Goal: Task Accomplishment & Management: Manage account settings

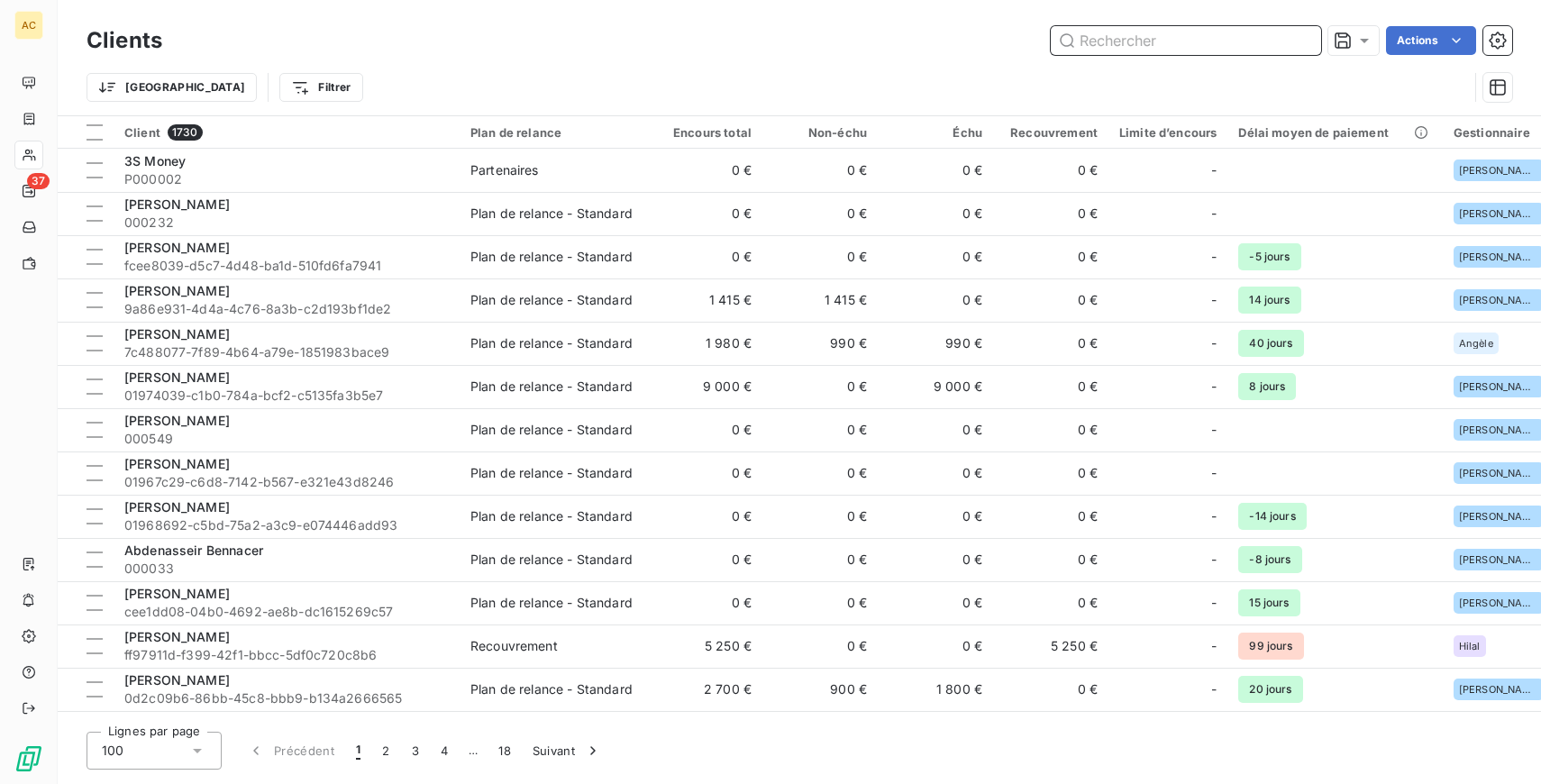
click at [1116, 34] on input "text" at bounding box center [1186, 40] width 270 height 29
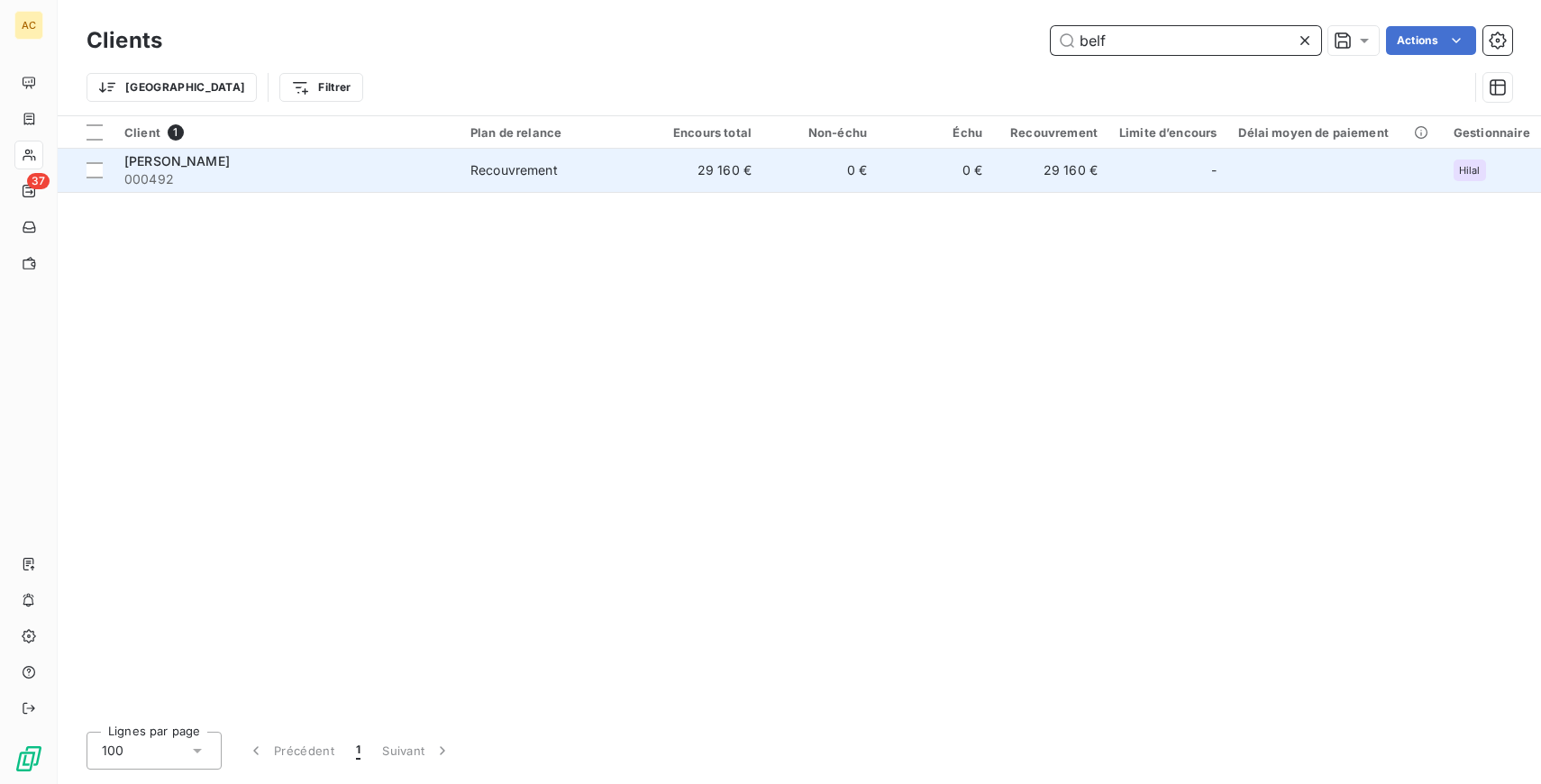
type input "belf"
click at [639, 179] on td "Recouvrement" at bounding box center [553, 170] width 188 height 43
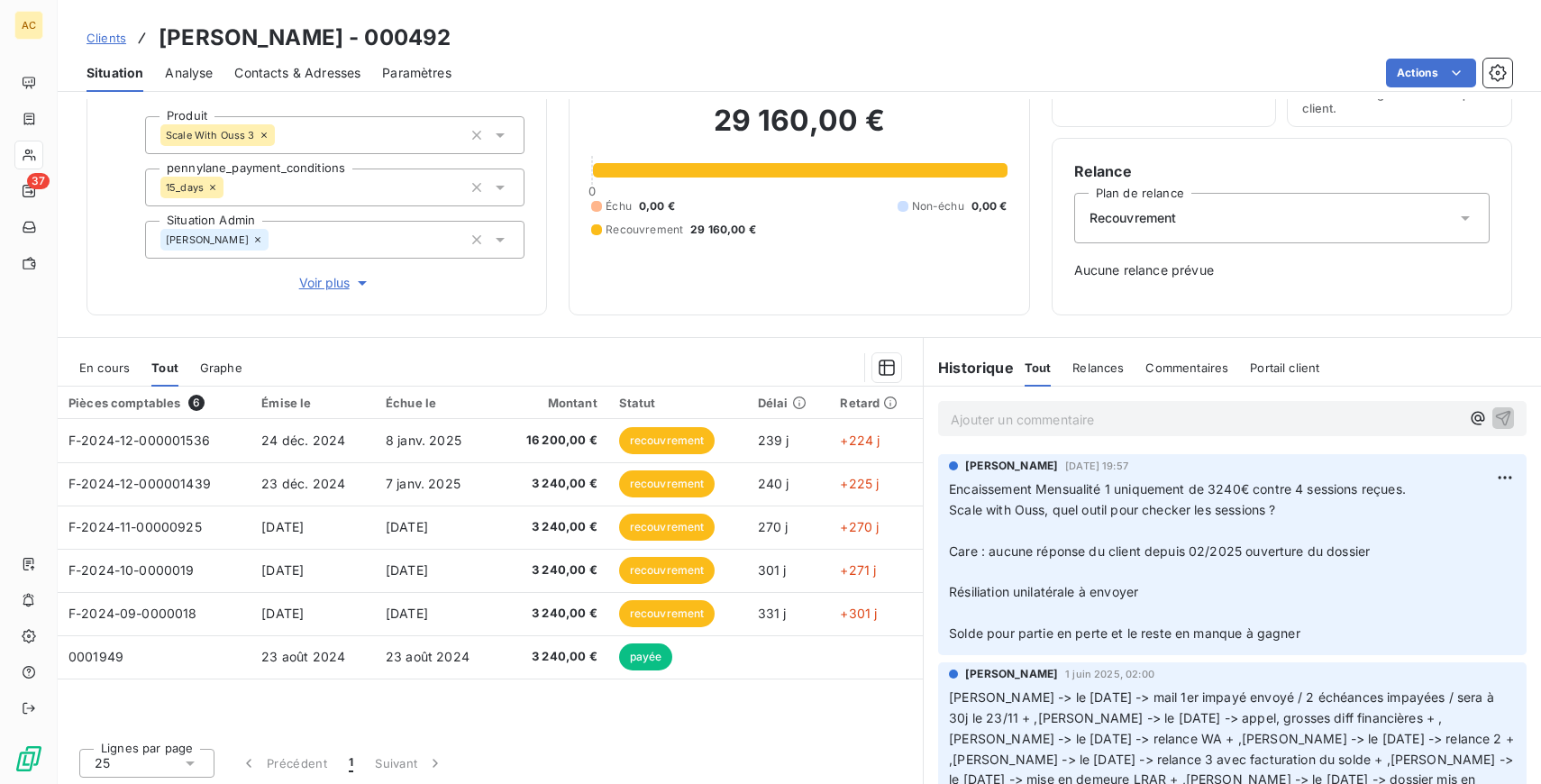
scroll to position [111, 0]
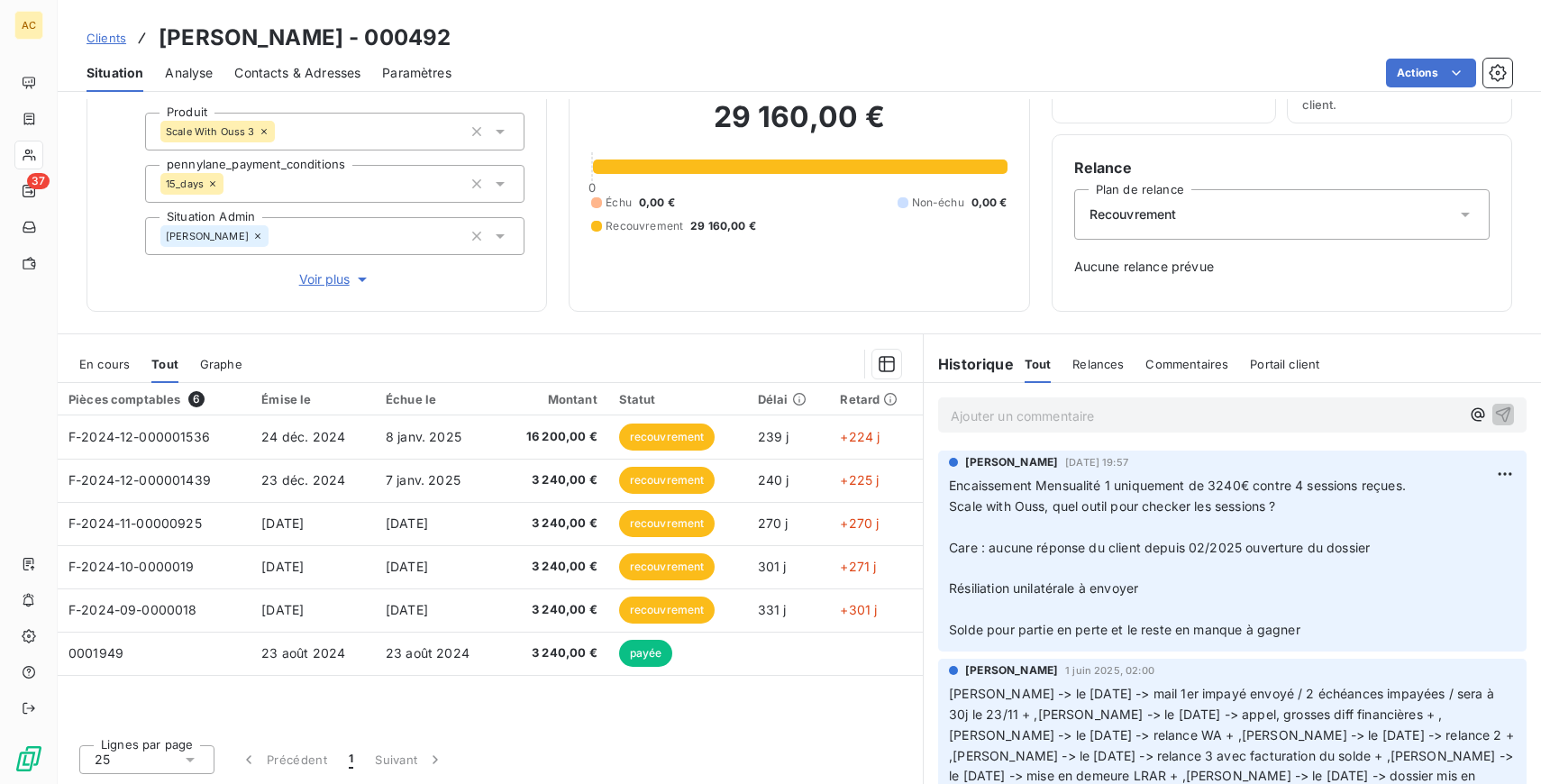
click at [1020, 422] on p "Ajouter un commentaire ﻿" at bounding box center [1205, 416] width 509 height 23
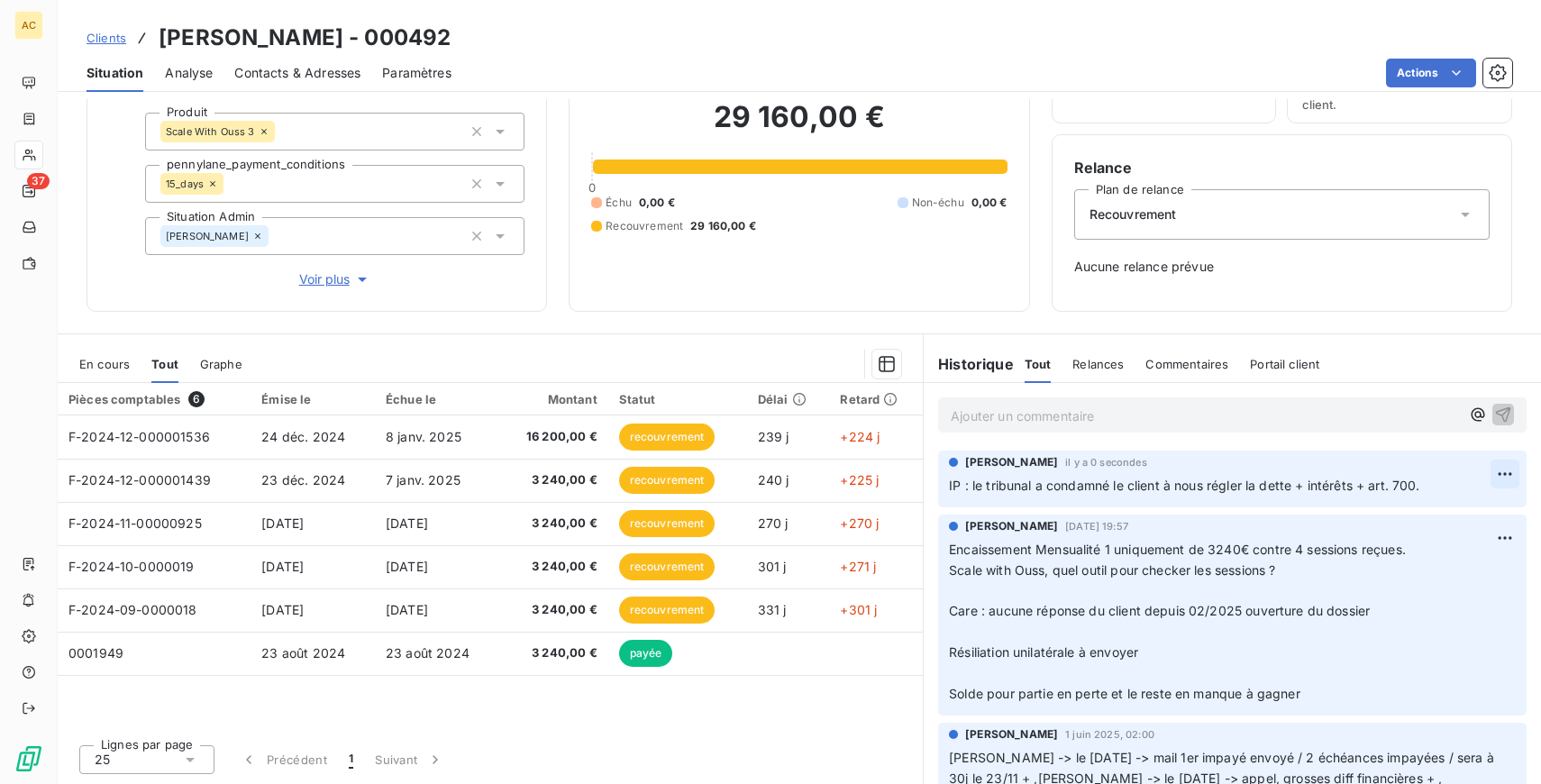
click at [1506, 476] on html "AC 37 Clients Moidjib Belferoum - 000492 Situation Analyse Contacts & Adresses …" at bounding box center [770, 392] width 1541 height 784
click at [1446, 516] on div "Editer" at bounding box center [1461, 515] width 100 height 29
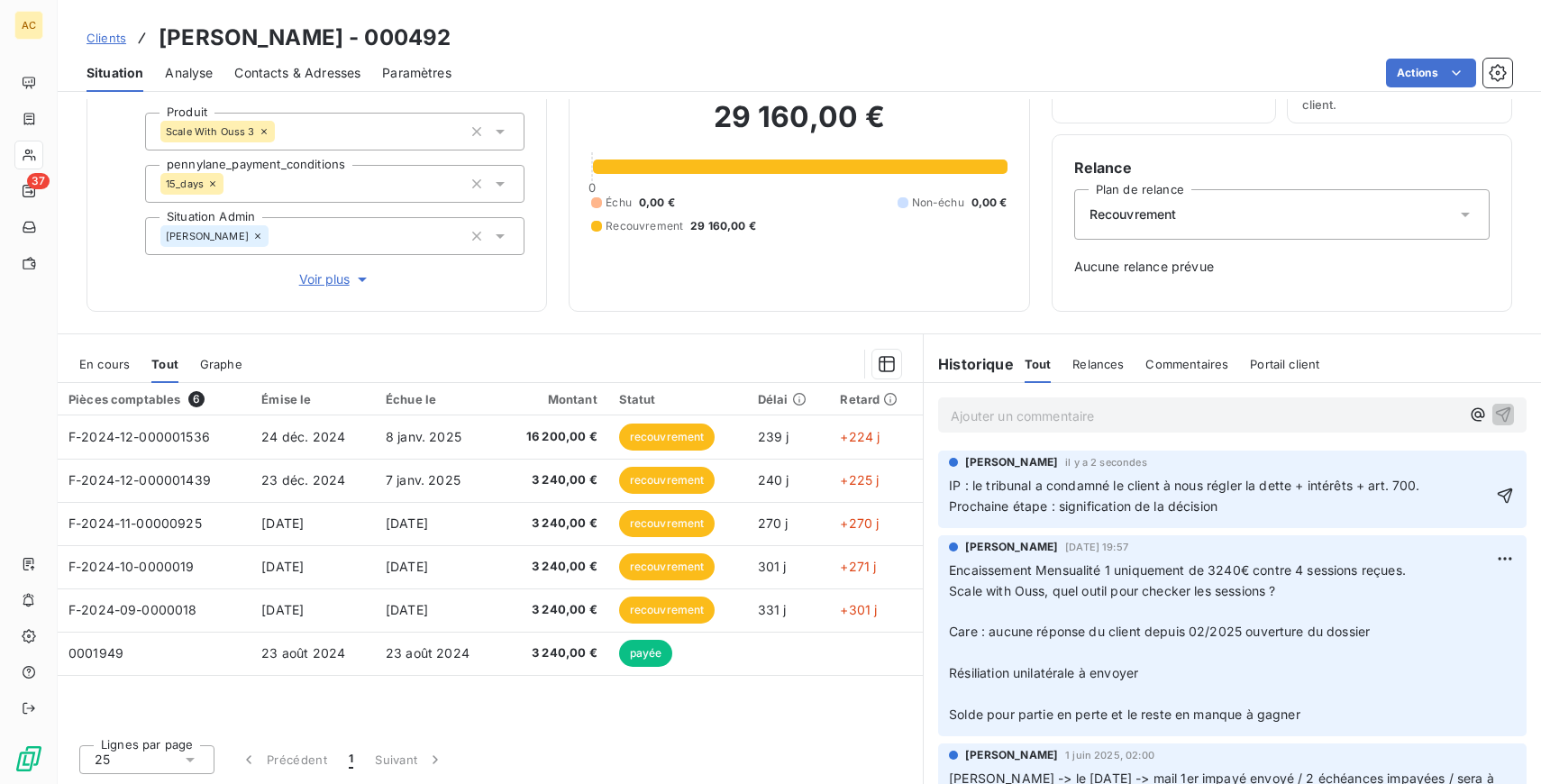
click at [946, 485] on div "[PERSON_NAME] il y a 2 secondes IP : le tribunal a condamné le client à nous ré…" at bounding box center [1232, 489] width 589 height 78
click at [948, 486] on span "IP : le tribunal a condamné le client à nous régler la dette + intérêts + art. …" at bounding box center [1183, 496] width 470 height 36
click at [1261, 504] on p "Procédure IP : le tribunal a condamné le client à nous régler la dette + intérê…" at bounding box center [1219, 497] width 542 height 41
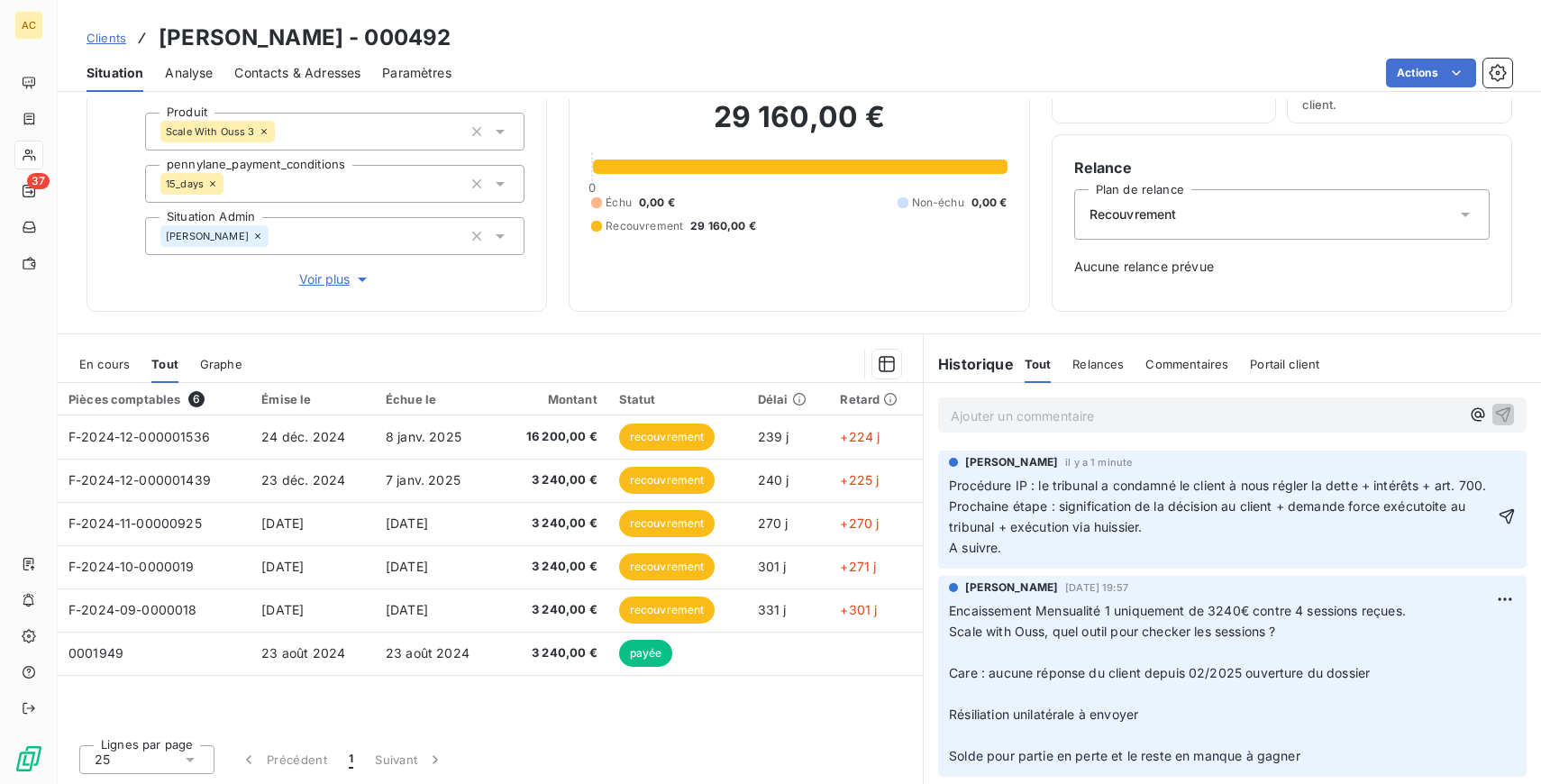
click at [1498, 484] on div "Procédure IP : le tribunal a condamné le client à nous régler la dette + intérê…" at bounding box center [1232, 516] width 567 height 85
click at [1495, 488] on div "Procédure IP : le tribunal a condamné le client à nous régler la dette + intérê…" at bounding box center [1232, 516] width 567 height 85
click at [1492, 481] on p "Procédure IP : le tribunal a condamné le client à nous régler la dette + intérê…" at bounding box center [1221, 517] width 545 height 83
click at [1199, 524] on p "Procédure IP : le tribunal a condamné le client à nous régler la dette + intérê…" at bounding box center [1221, 517] width 545 height 83
click at [1172, 529] on span "Procédure IP : le tribunal a condamné le client à nous régler la dette + intérê…" at bounding box center [1217, 516] width 537 height 78
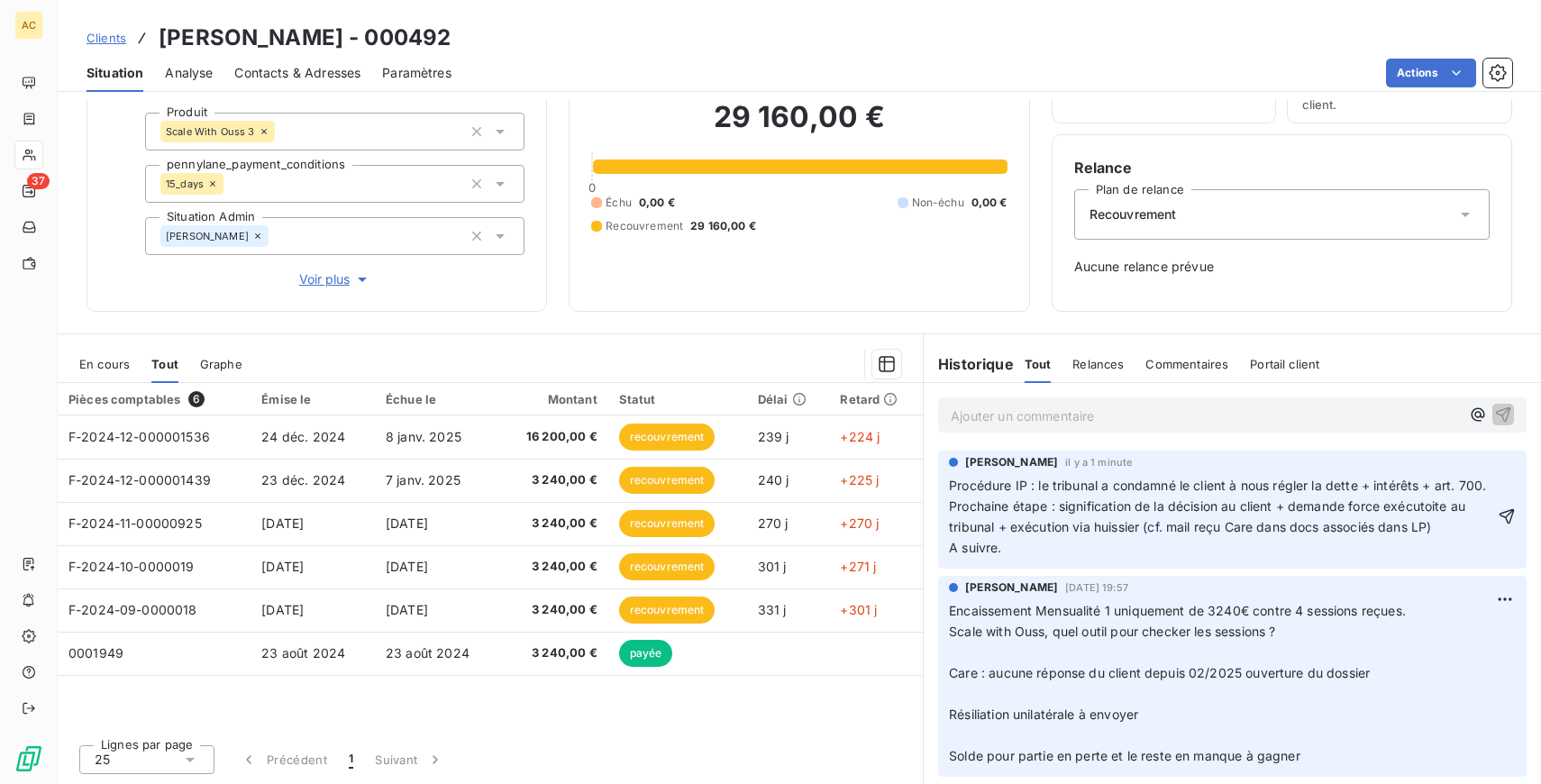
click at [1095, 555] on p "Procédure IP : le tribunal a condamné le client à nous régler la dette + intérê…" at bounding box center [1221, 517] width 545 height 83
click at [1412, 528] on span "Procédure IP : le tribunal a condamné le client à nous régler la dette + intérê…" at bounding box center [1217, 516] width 537 height 78
click at [1218, 558] on p "Procédure IP : le tribunal a condamné le client à nous régler la dette + intérê…" at bounding box center [1221, 517] width 545 height 83
click at [1509, 520] on icon "button" at bounding box center [1507, 515] width 15 height 15
click at [330, 279] on span "Voir plus" at bounding box center [335, 279] width 72 height 18
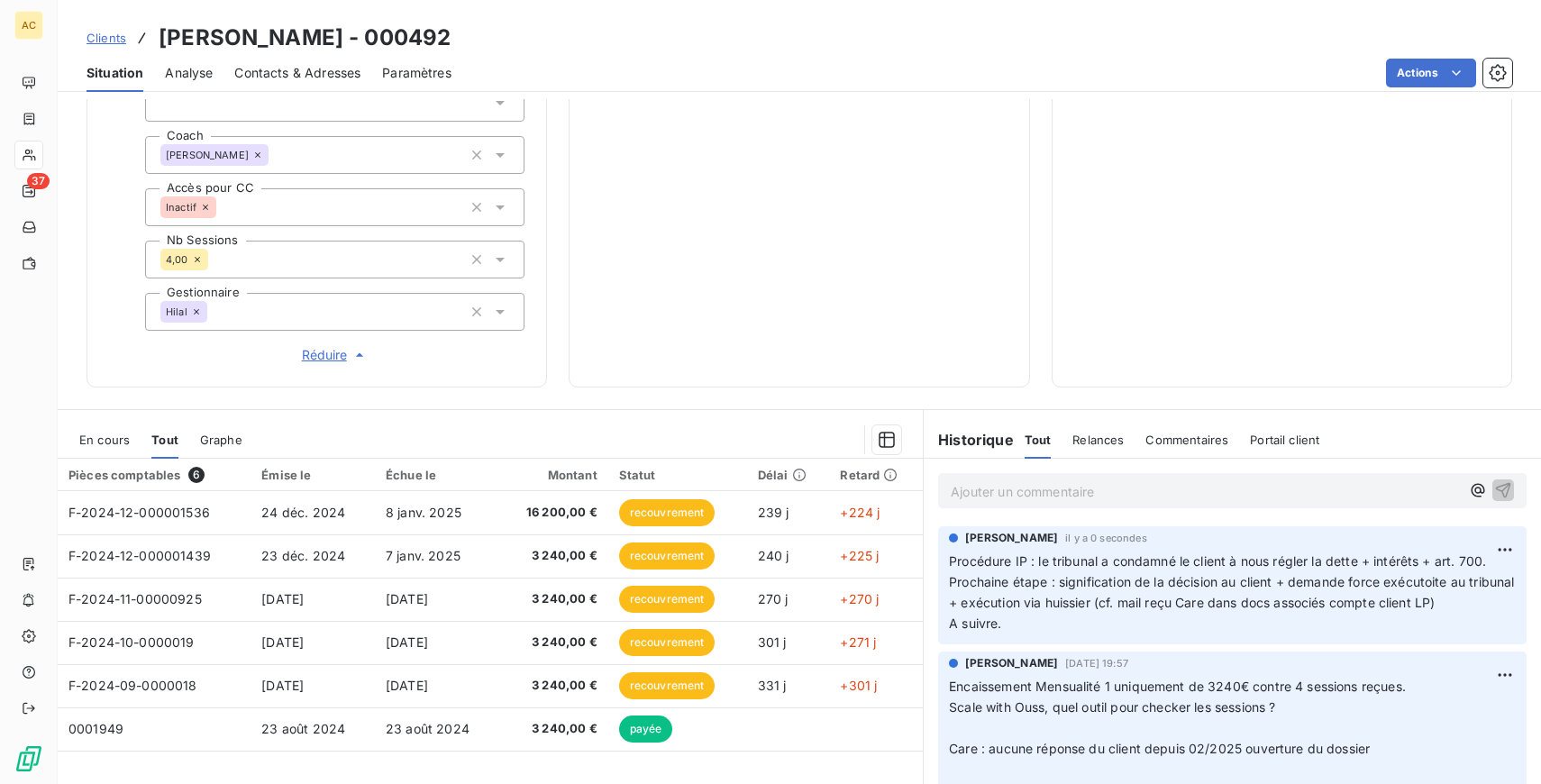
scroll to position [685, 0]
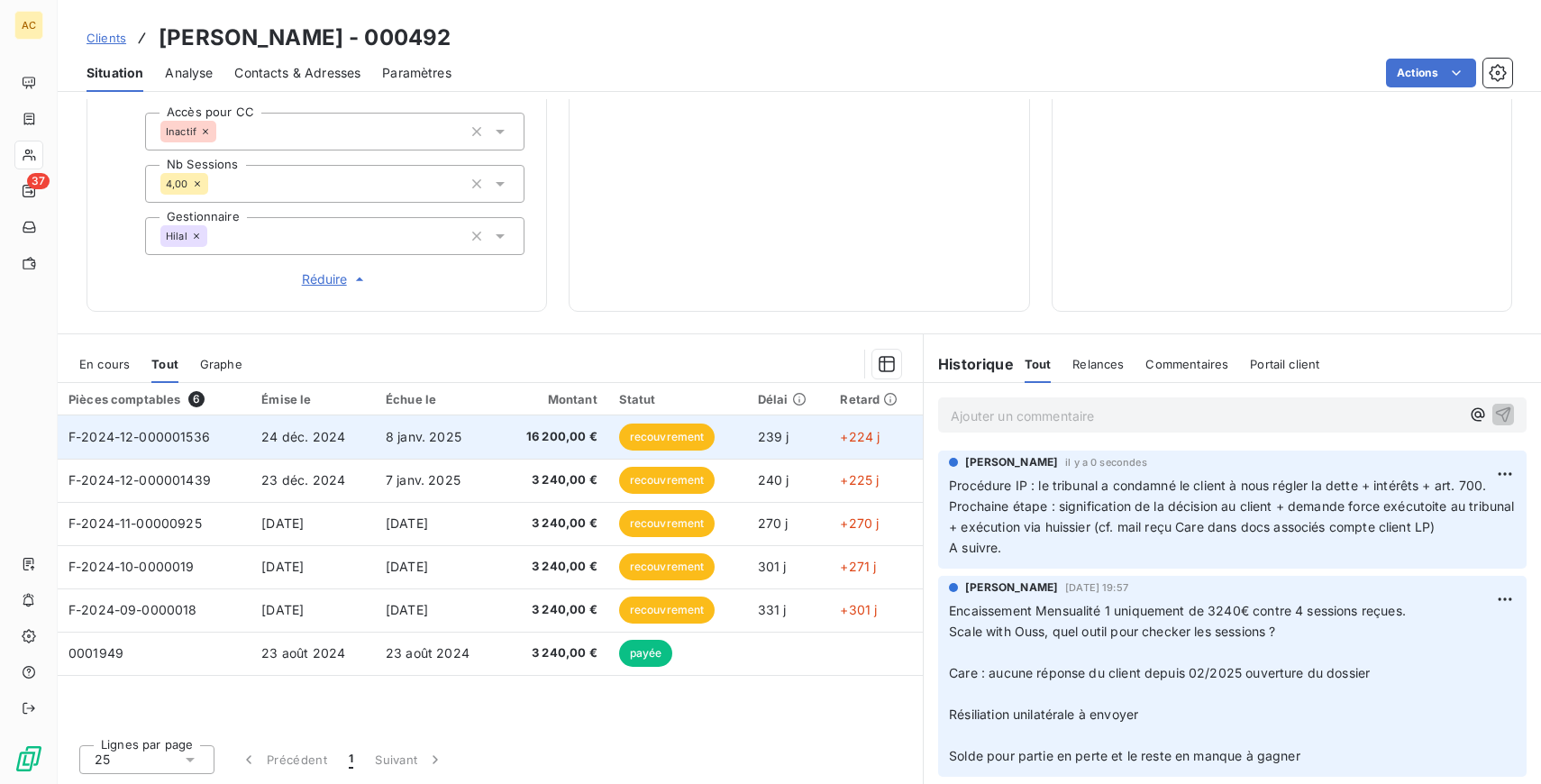
click at [519, 450] on td "16 200,00 €" at bounding box center [554, 437] width 109 height 43
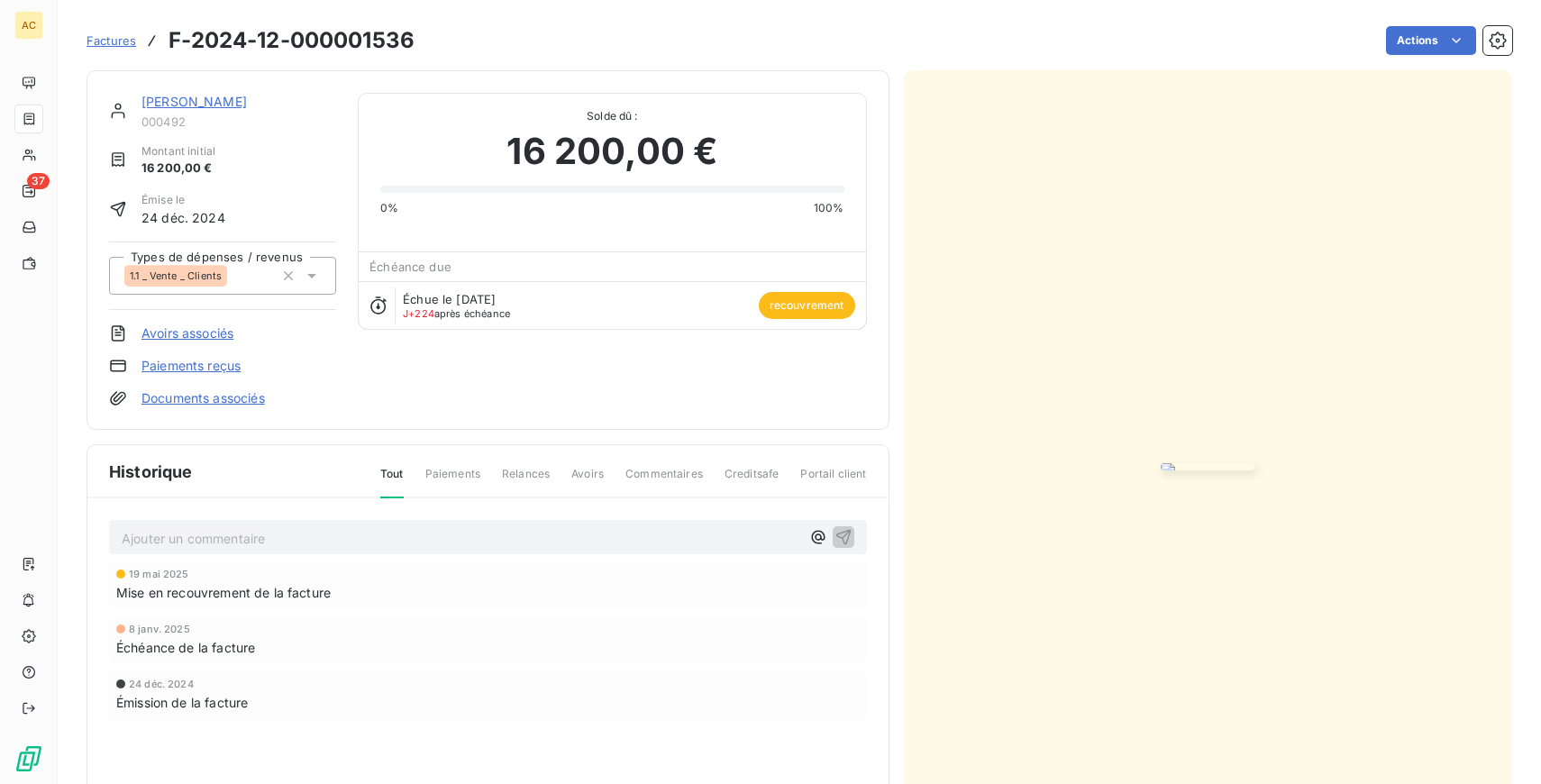
click at [231, 403] on link "Documents associés" at bounding box center [203, 398] width 123 height 18
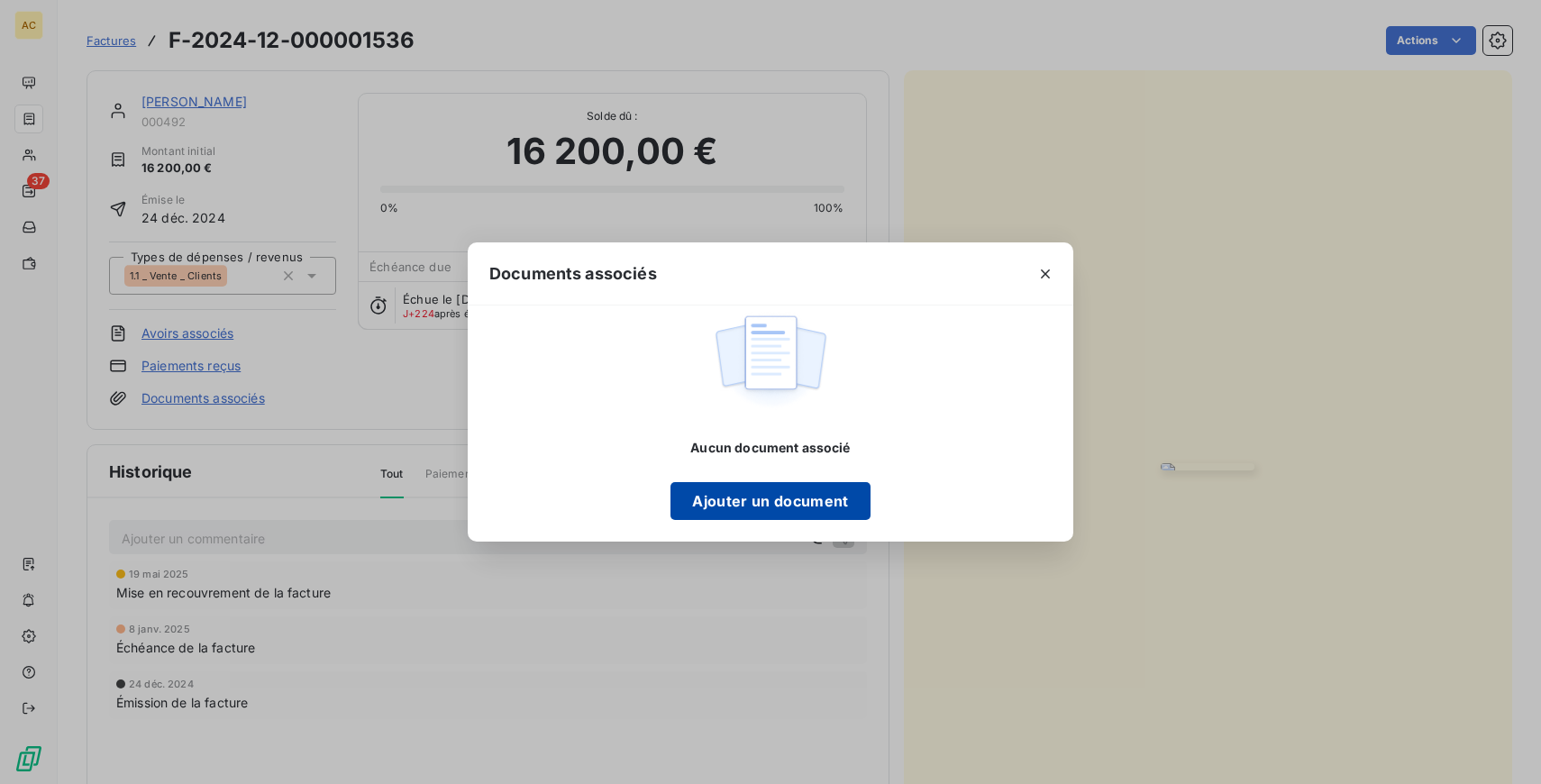
click at [789, 498] on button "Ajouter un document" at bounding box center [770, 500] width 199 height 38
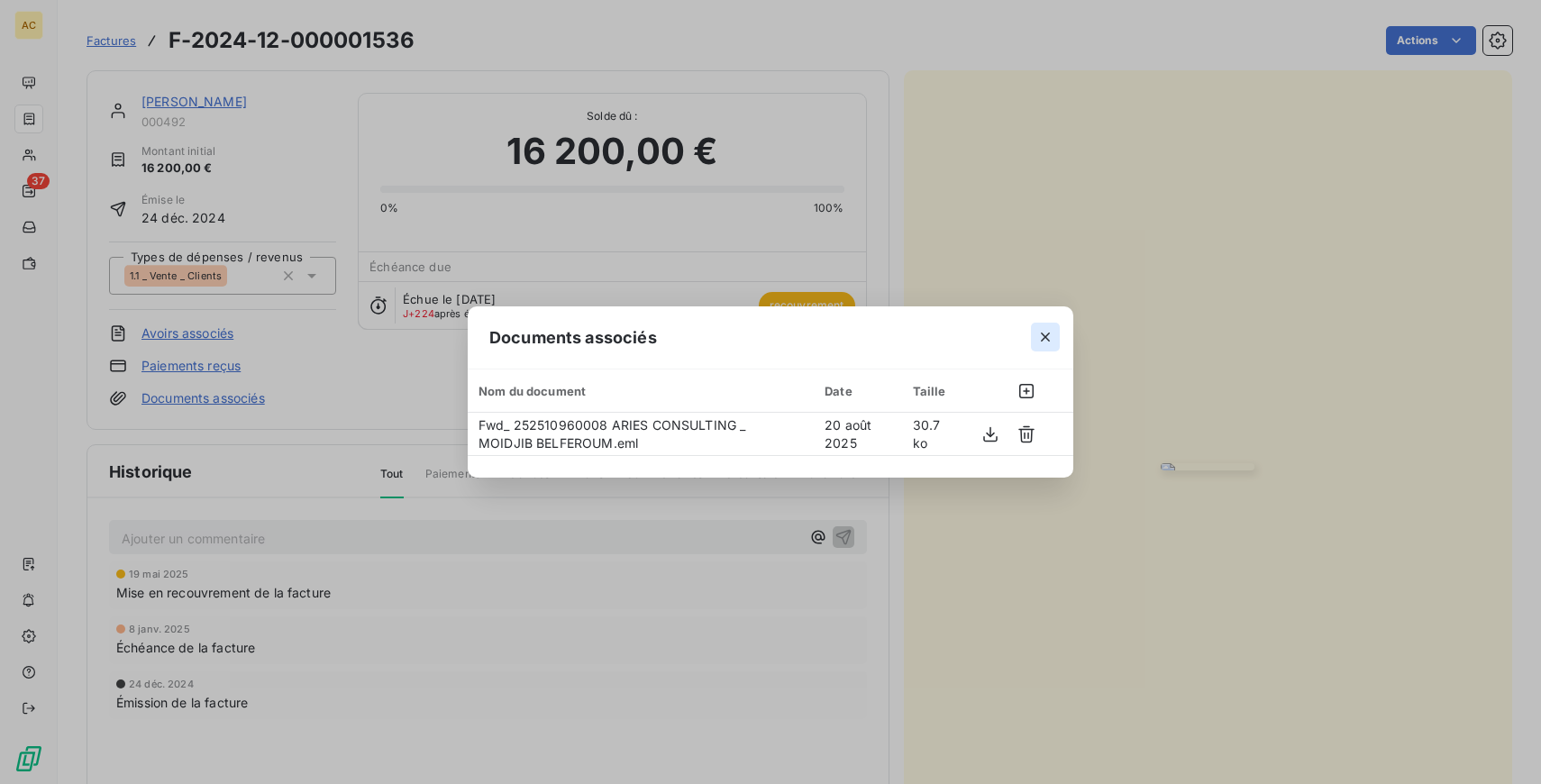
click at [1047, 332] on icon "button" at bounding box center [1044, 336] width 18 height 18
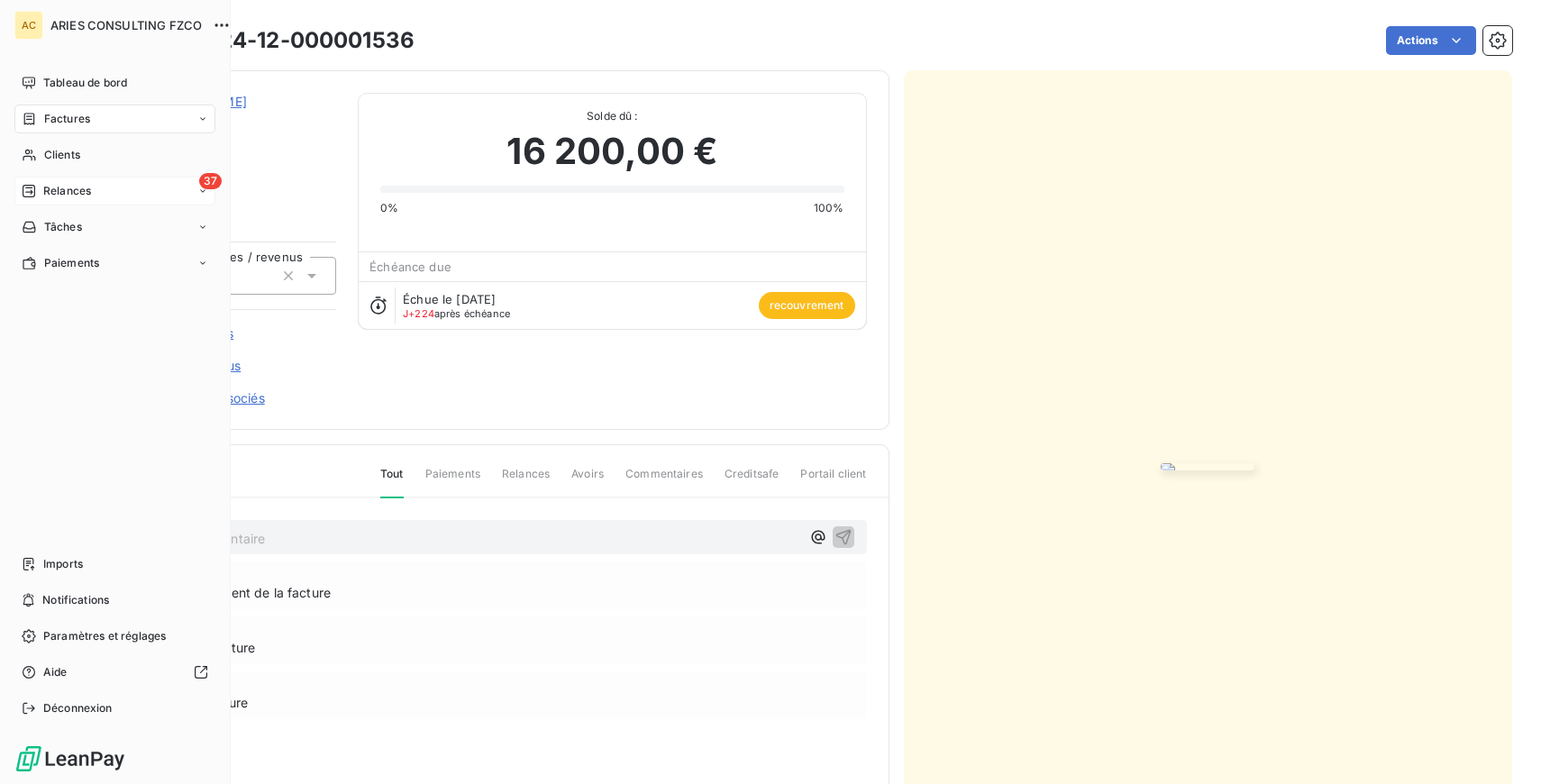
click at [60, 187] on span "Relances" at bounding box center [67, 191] width 48 height 16
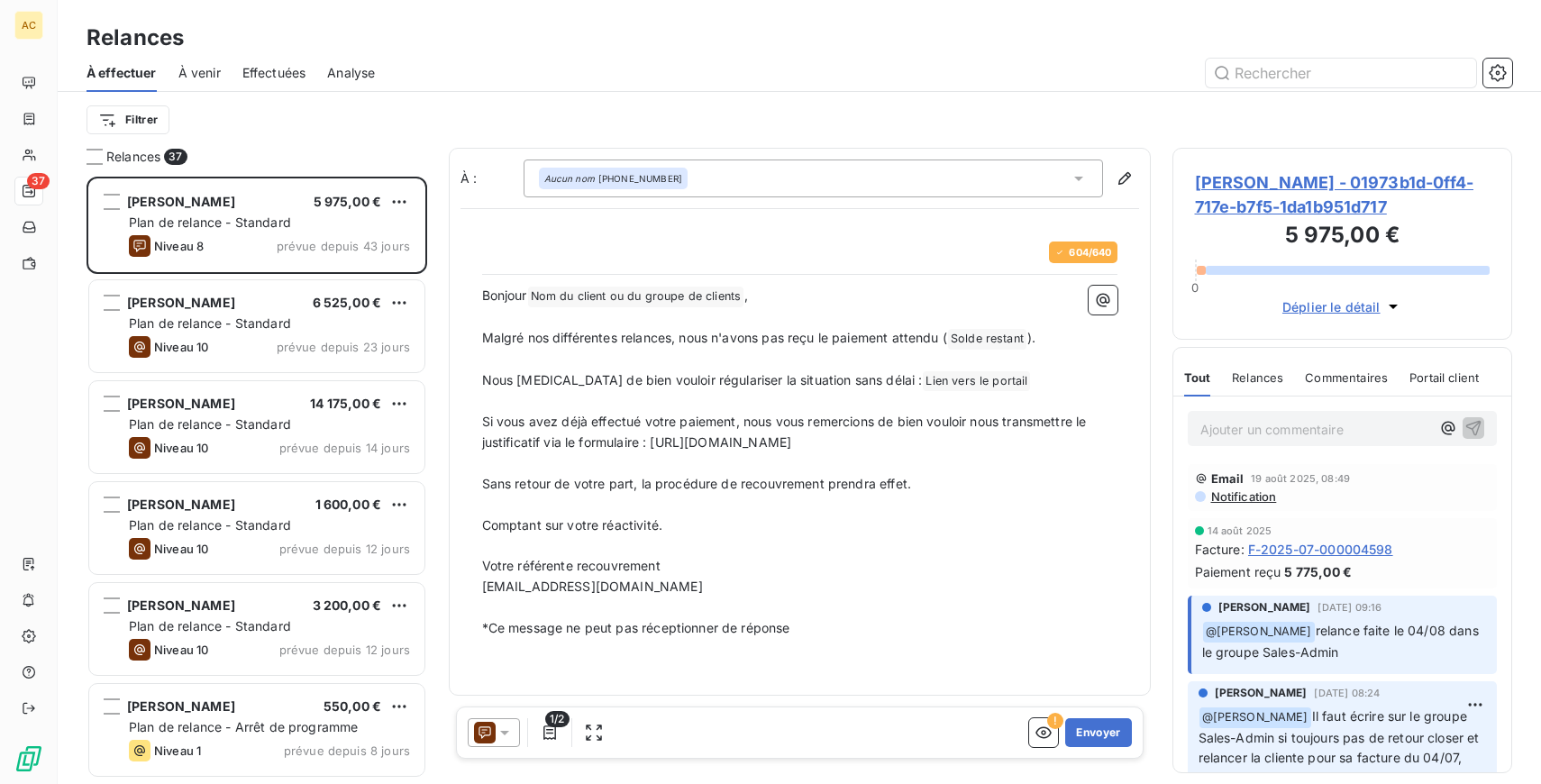
scroll to position [607, 340]
click at [277, 69] on span "Effectuées" at bounding box center [274, 72] width 64 height 18
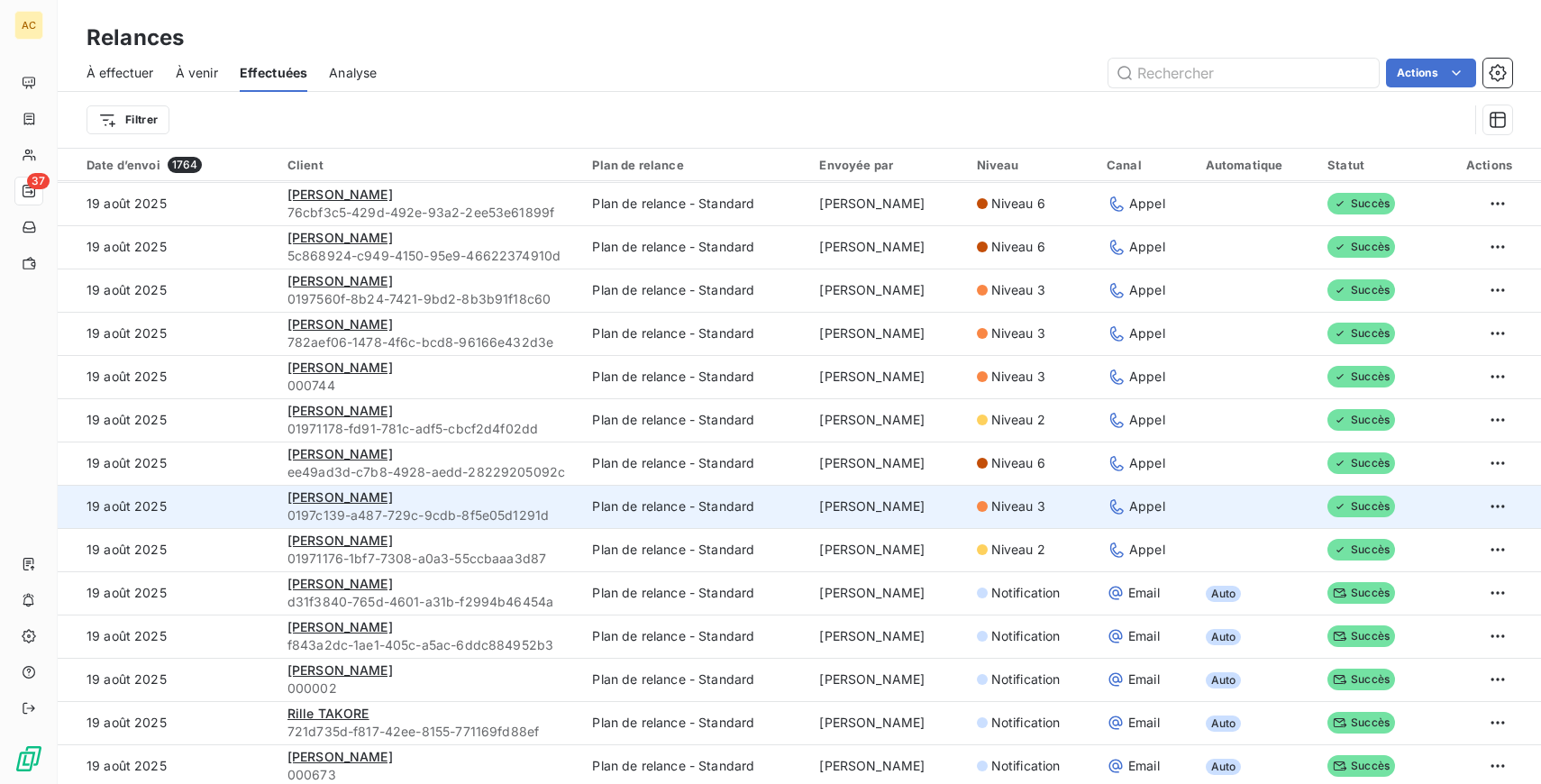
scroll to position [1474, 0]
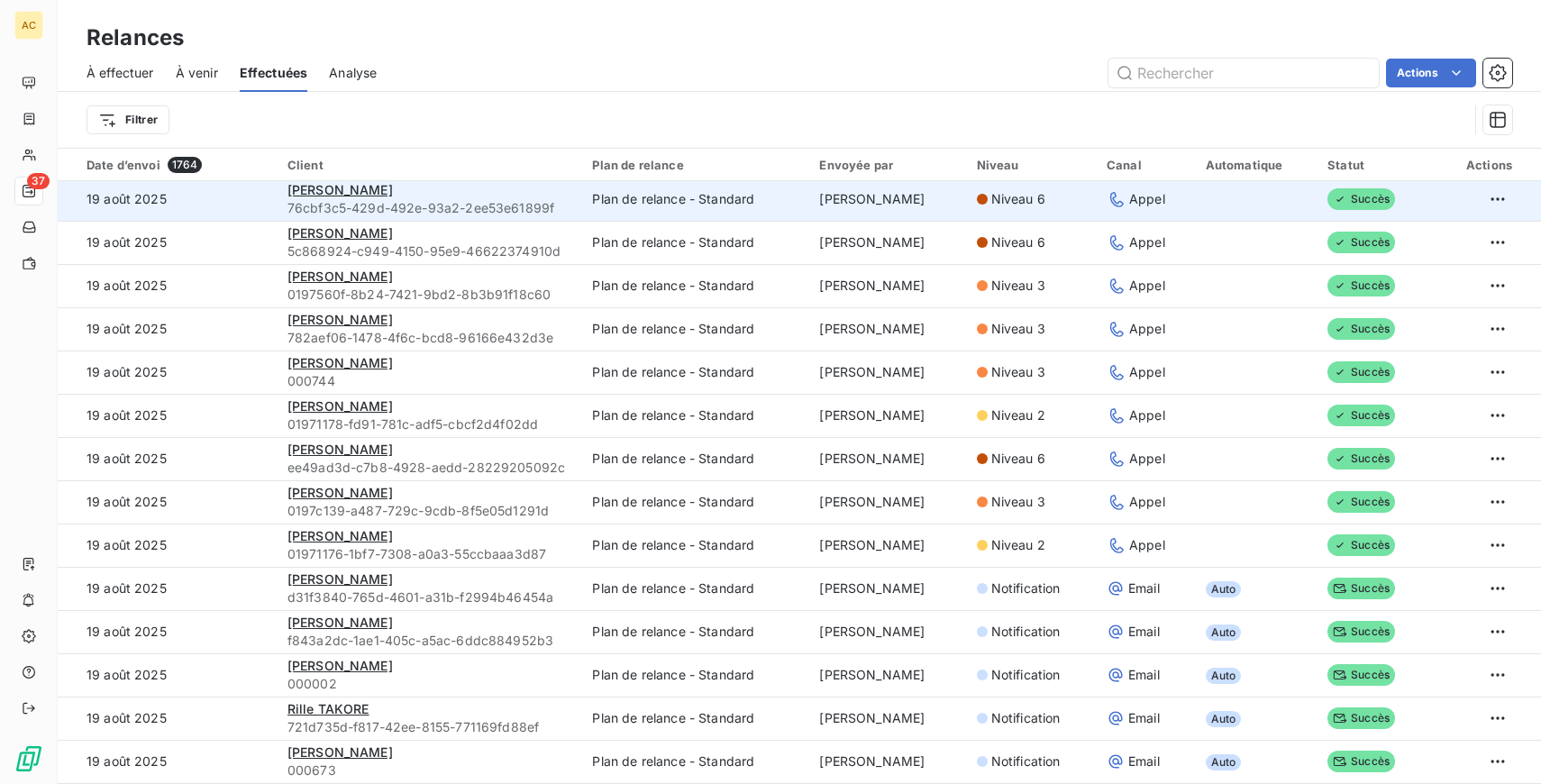
click at [1129, 202] on span "Appel" at bounding box center [1147, 198] width 36 height 18
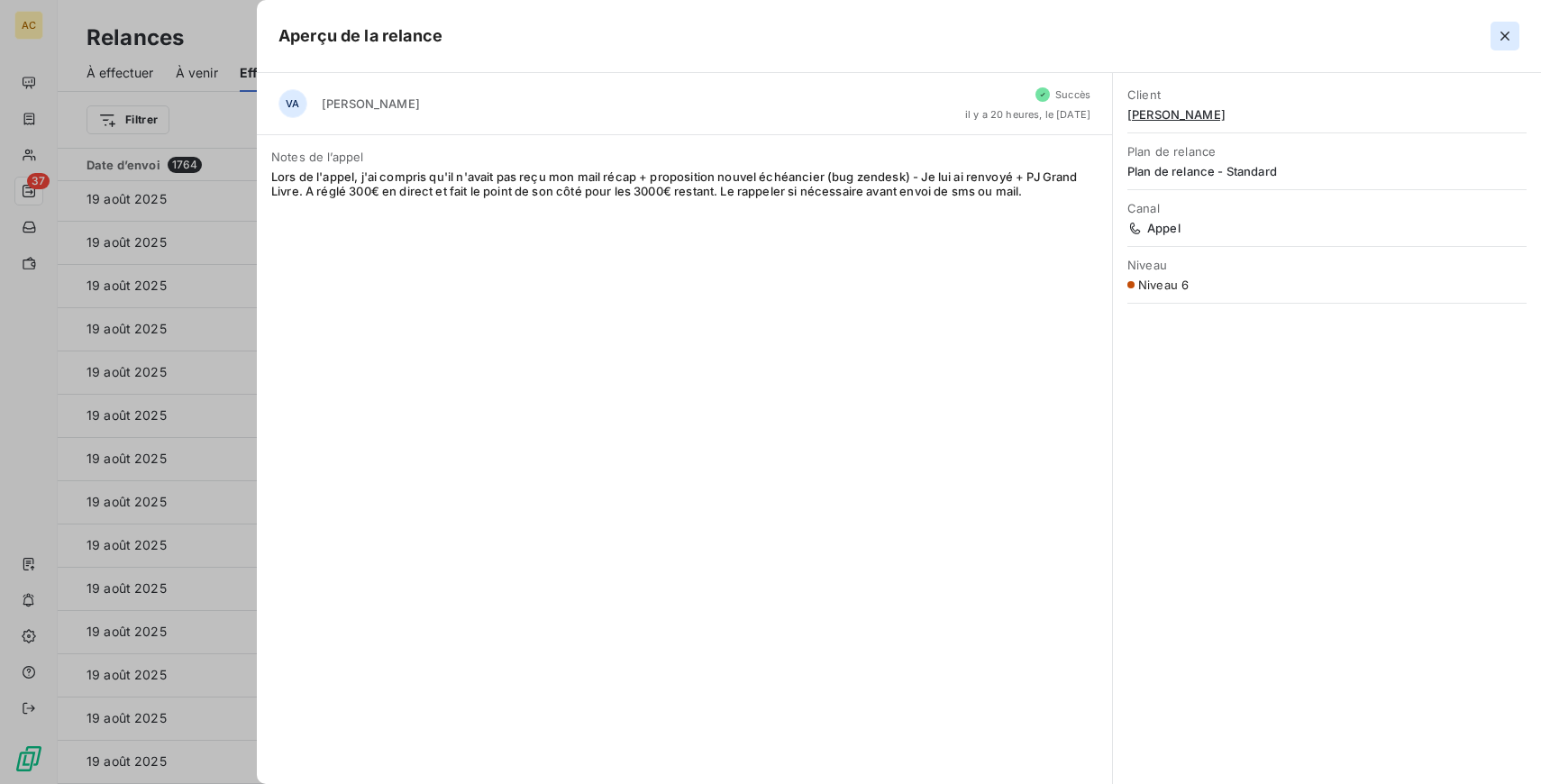
click at [1496, 36] on icon "button" at bounding box center [1504, 36] width 18 height 18
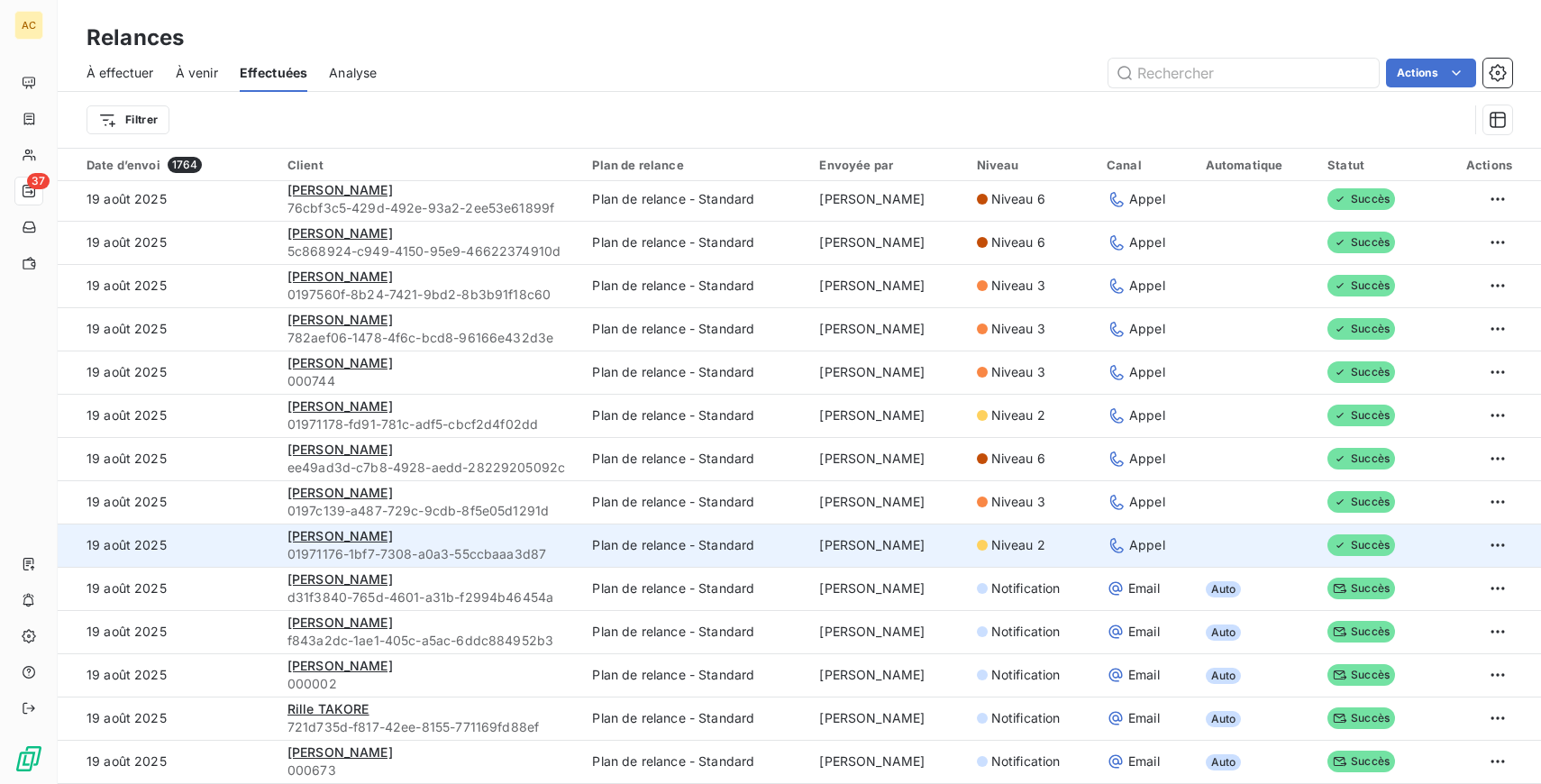
click at [969, 557] on td "Niveau 2" at bounding box center [1031, 545] width 130 height 43
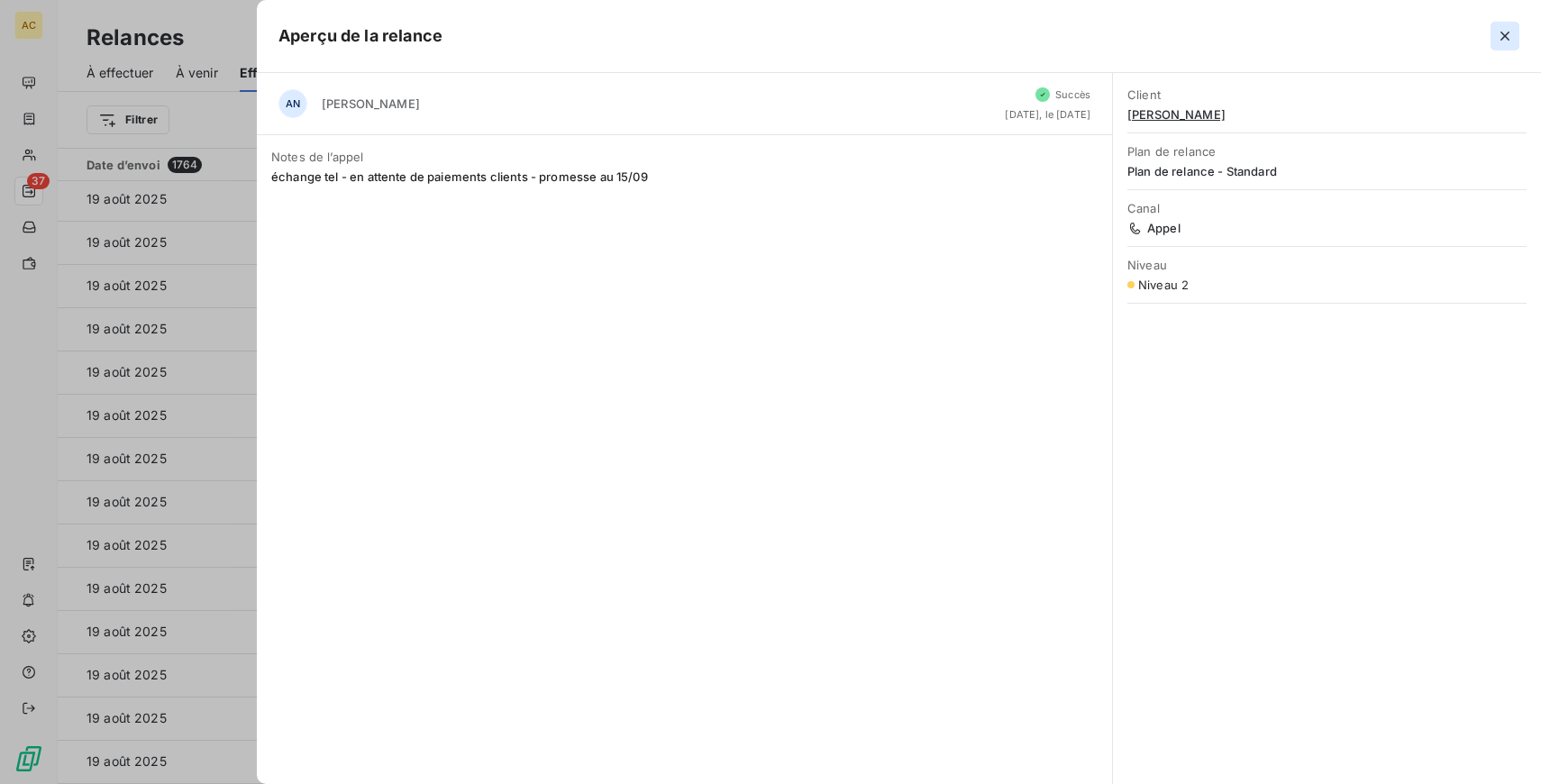
click at [1505, 34] on icon "button" at bounding box center [1505, 37] width 9 height 9
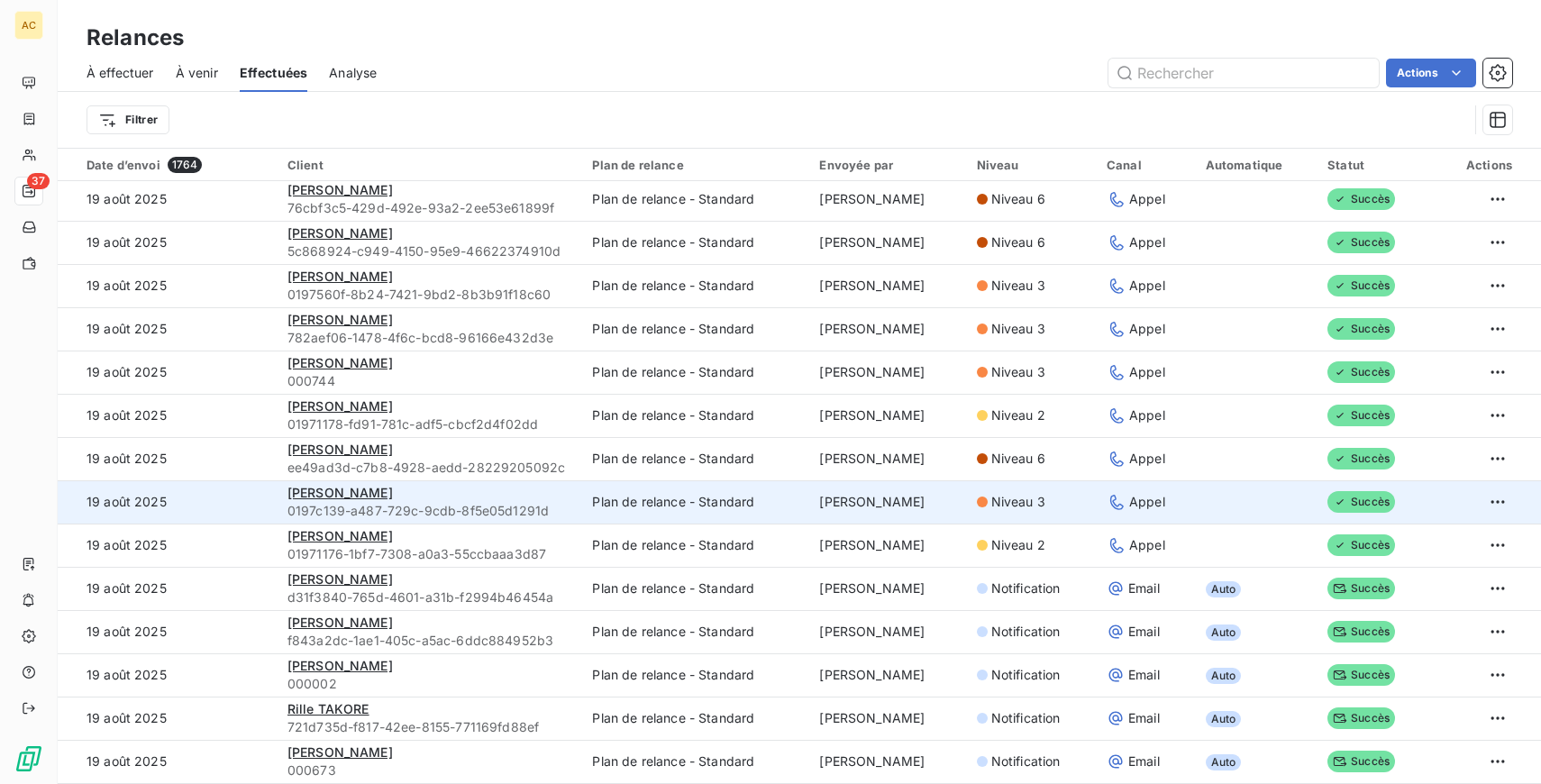
click at [842, 496] on td "[PERSON_NAME]" at bounding box center [886, 501] width 157 height 43
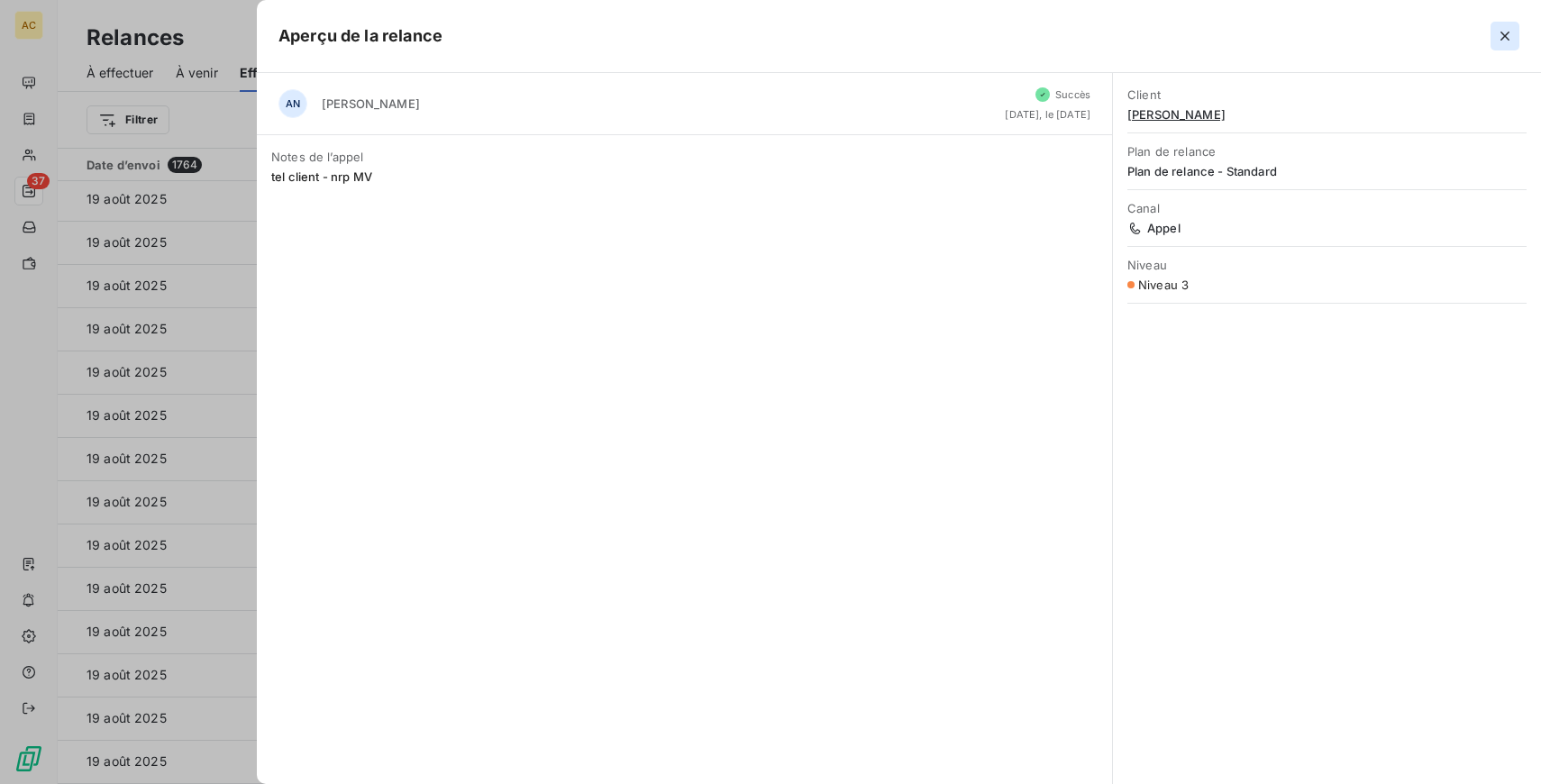
click at [1501, 27] on icon "button" at bounding box center [1504, 36] width 18 height 18
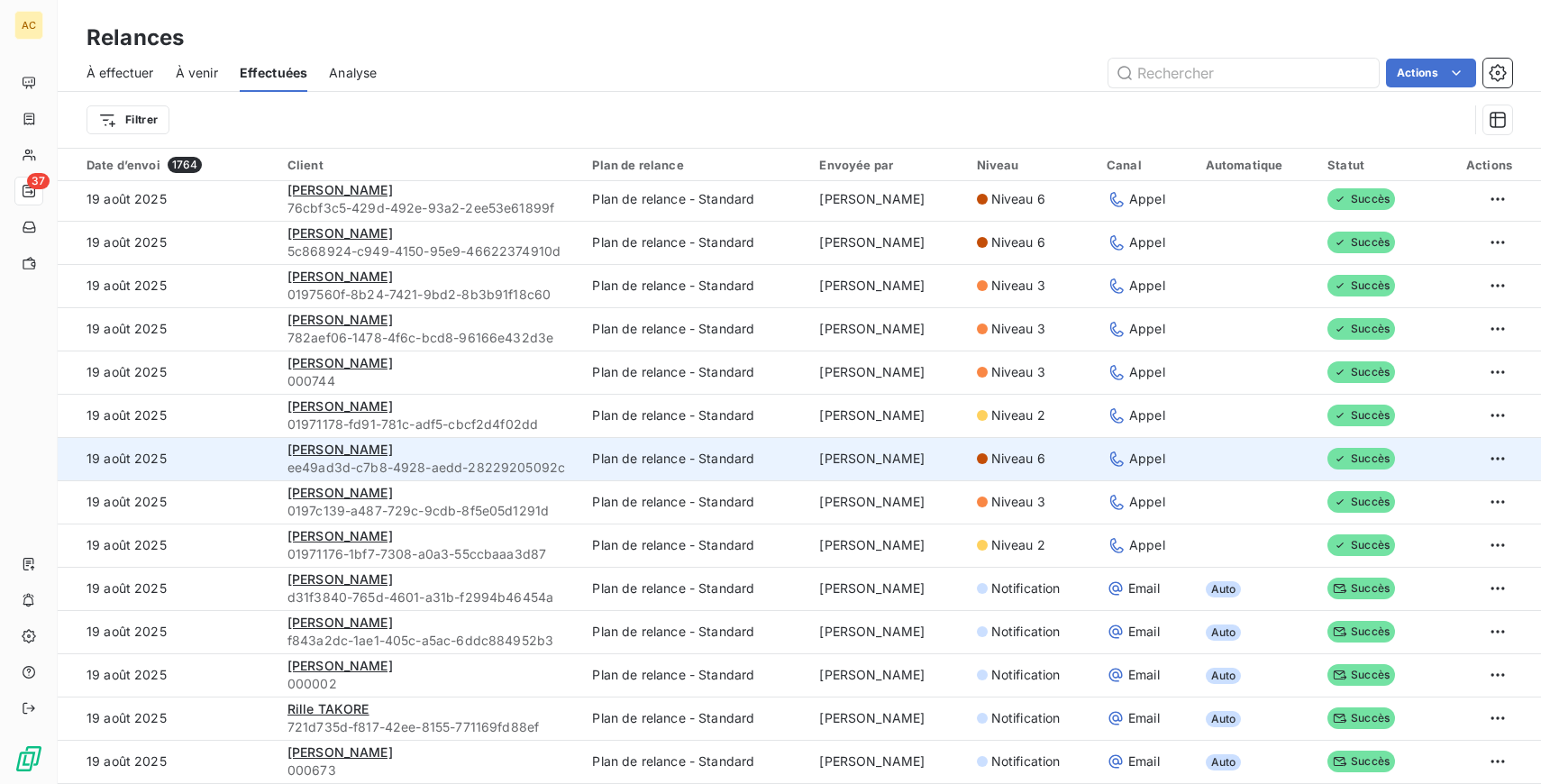
click at [976, 445] on td "Niveau 6" at bounding box center [1031, 458] width 130 height 43
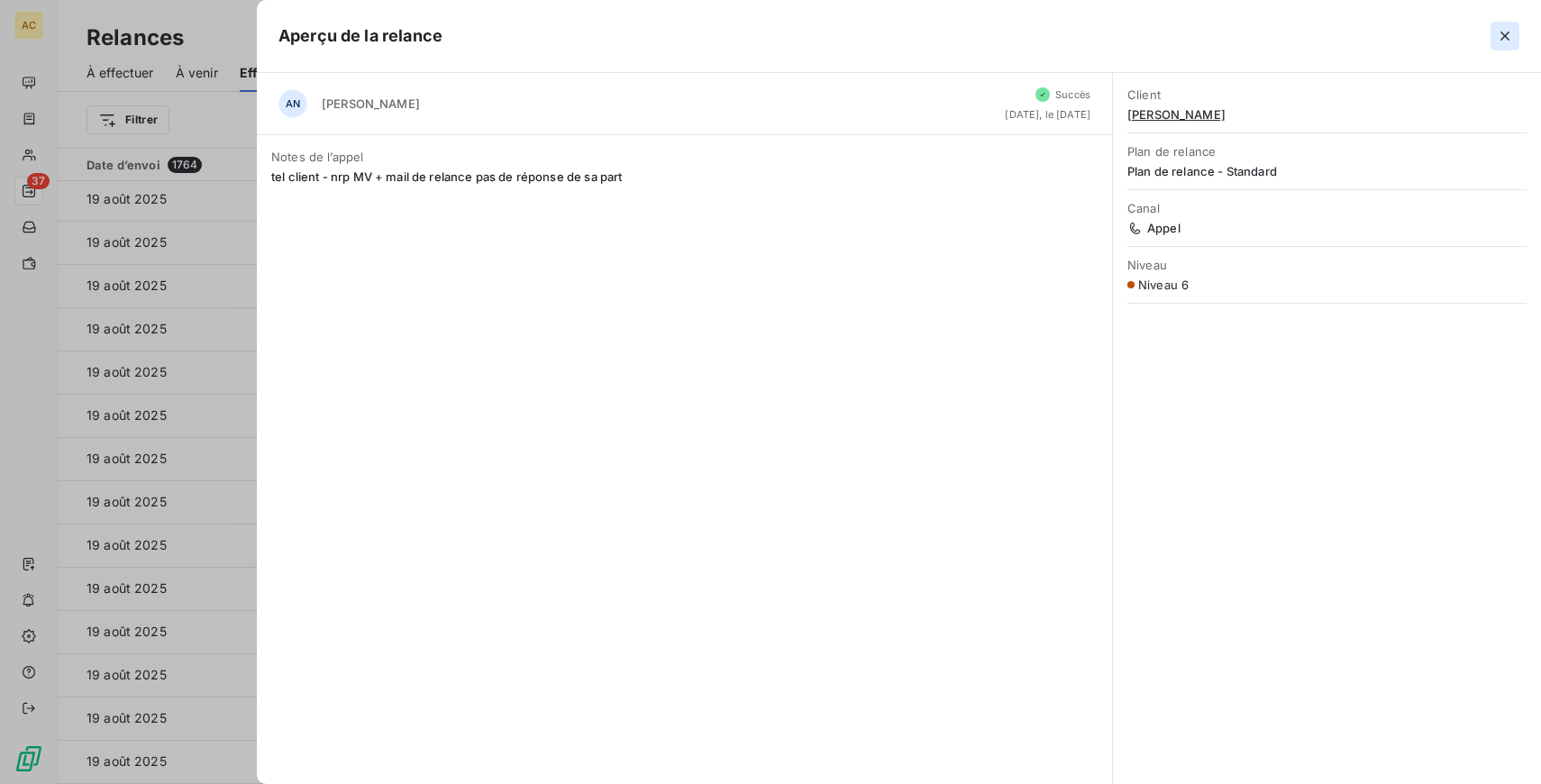
click at [1509, 28] on icon "button" at bounding box center [1504, 36] width 18 height 18
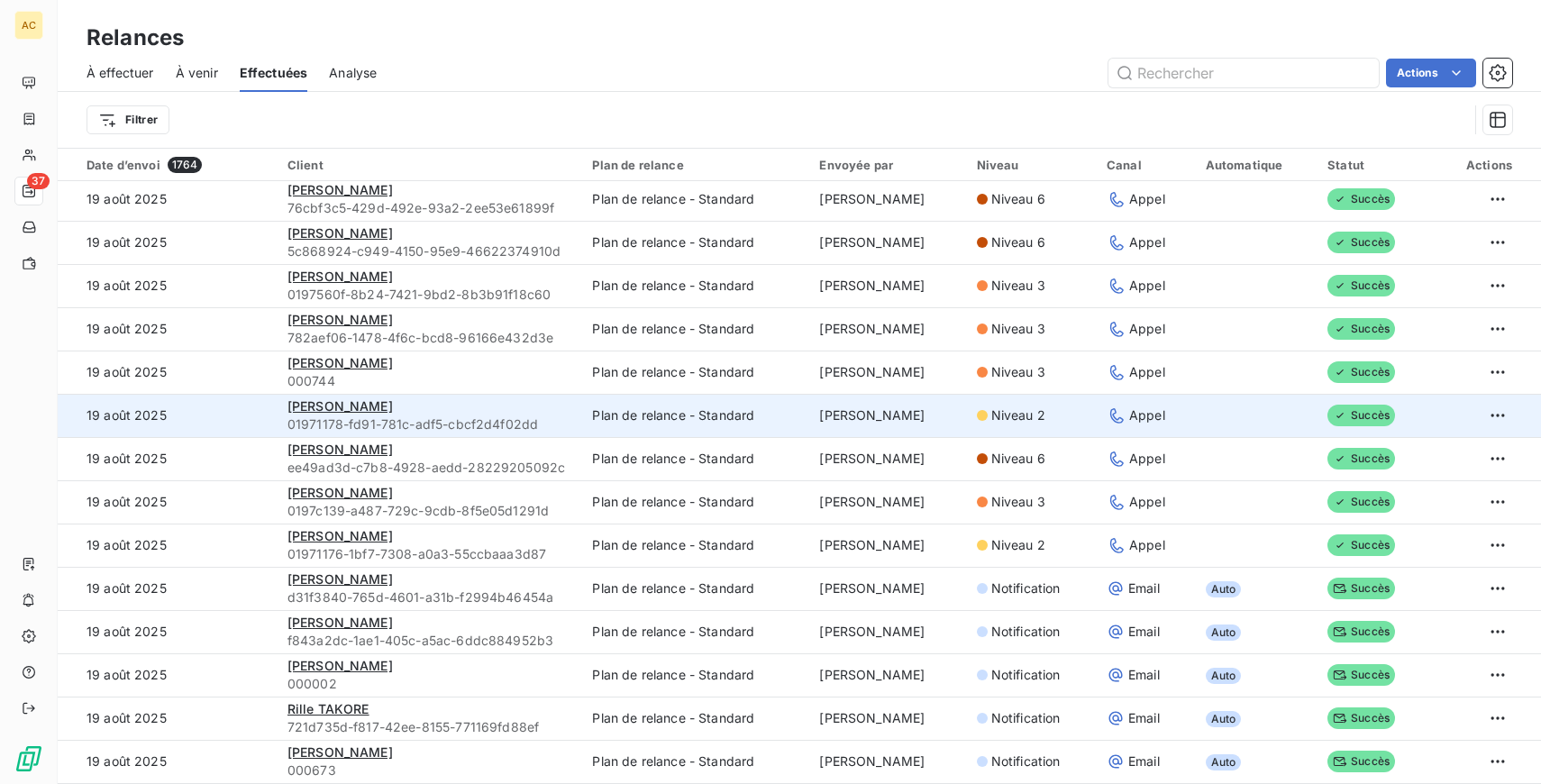
click at [899, 424] on td "[PERSON_NAME]" at bounding box center [886, 415] width 157 height 43
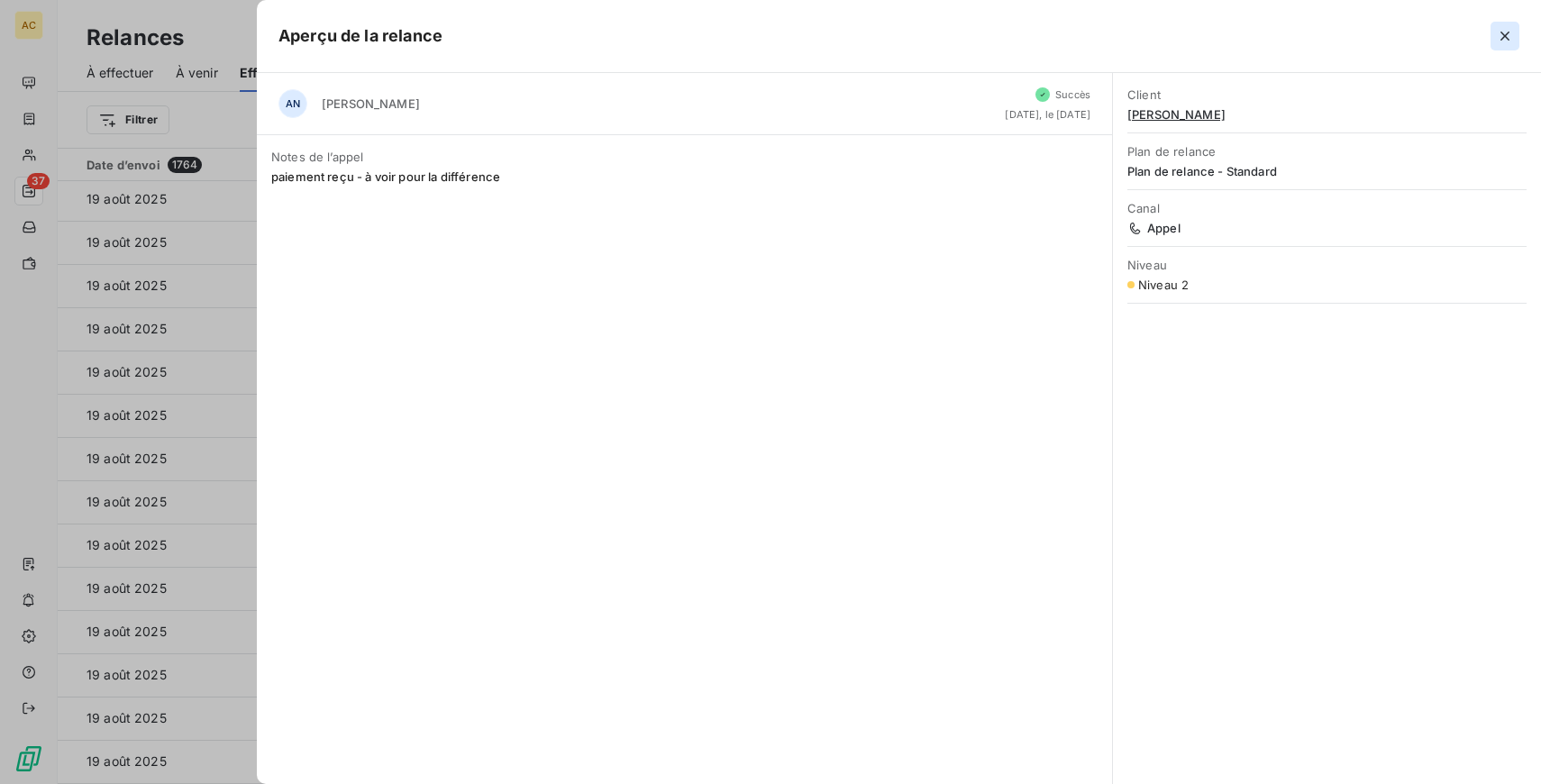
click at [1509, 38] on icon "button" at bounding box center [1504, 36] width 18 height 18
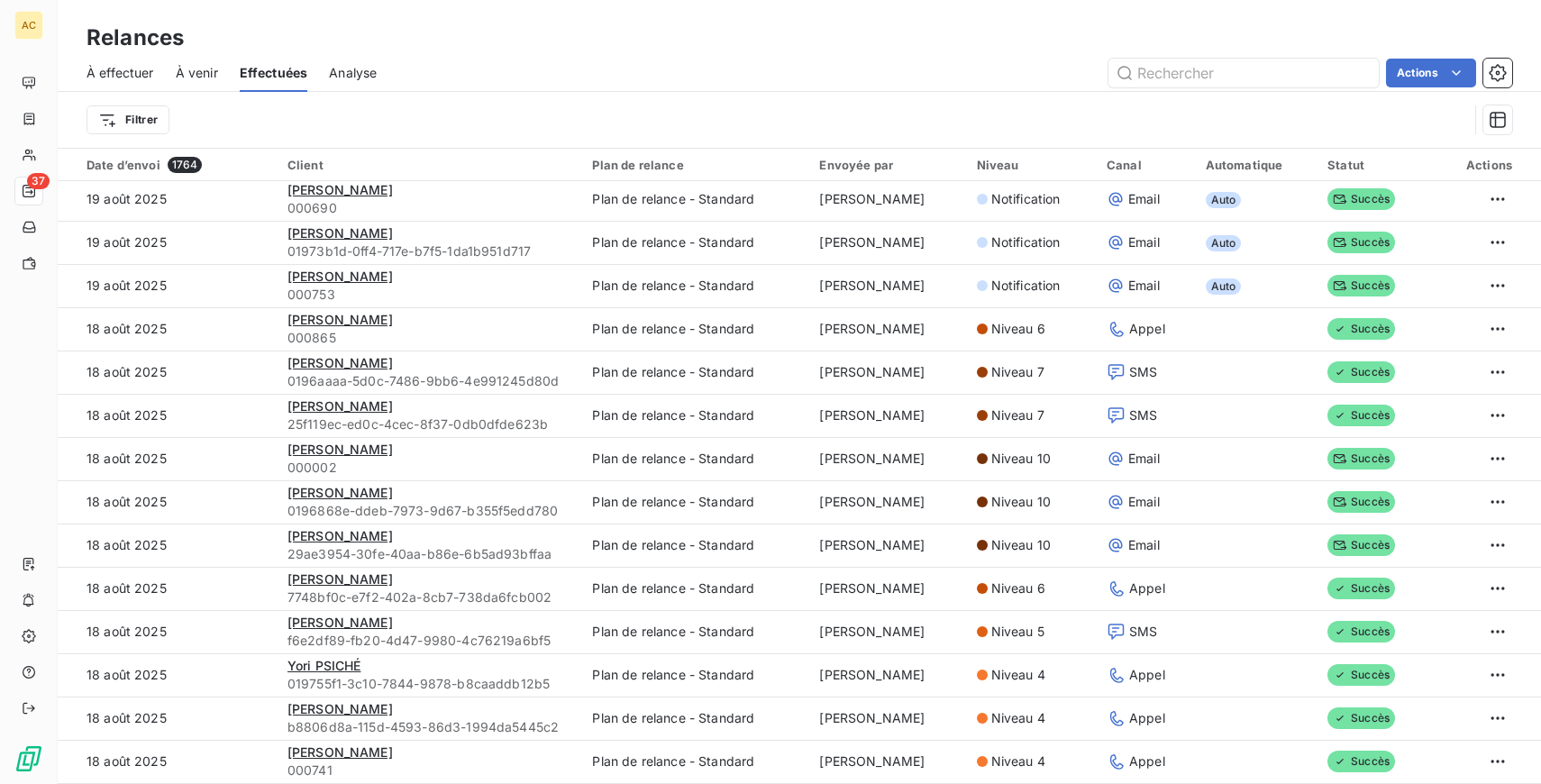
scroll to position [2599, 0]
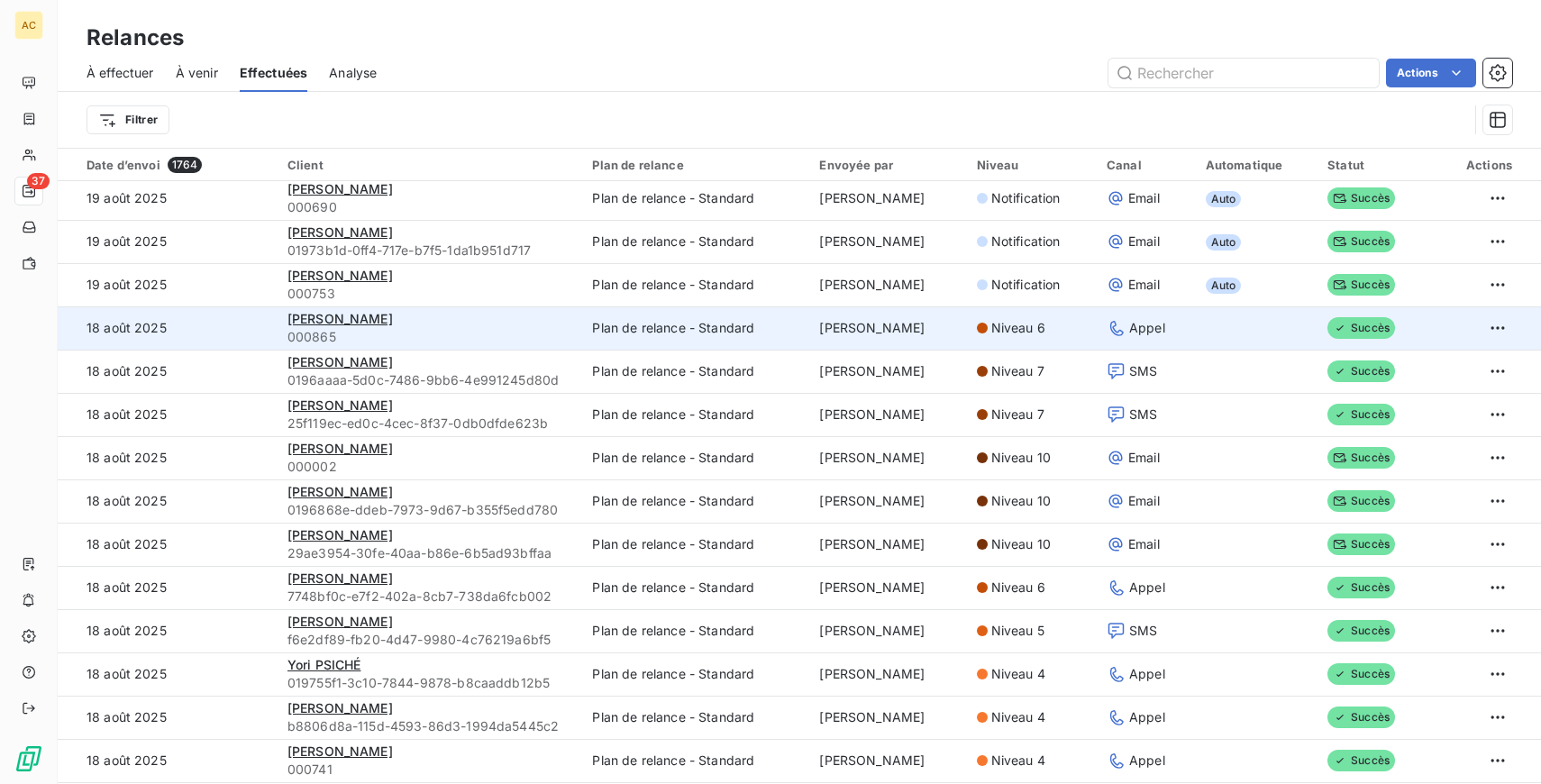
click at [1043, 334] on div "Niveau 6" at bounding box center [1030, 328] width 108 height 18
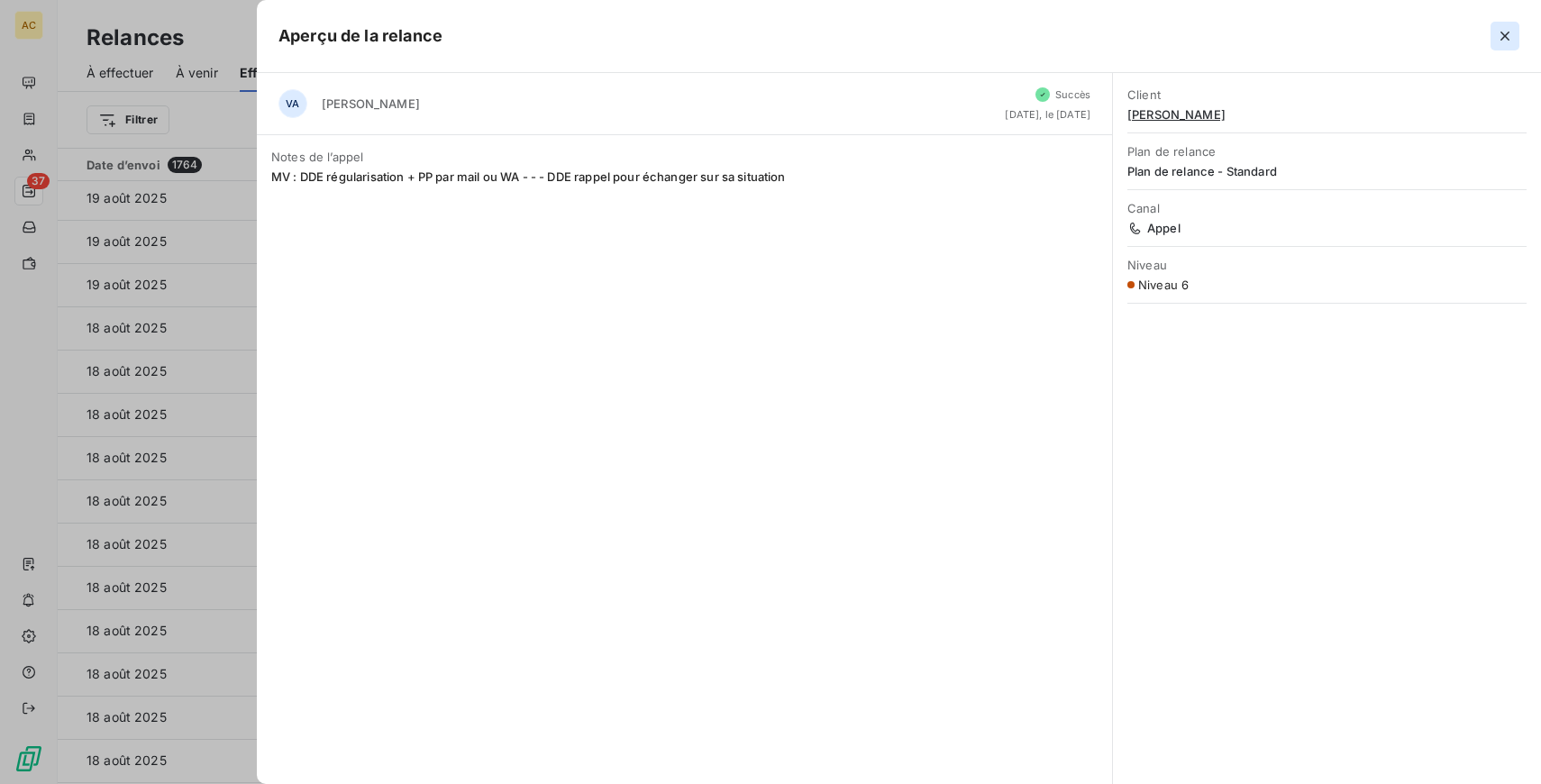
click at [1505, 35] on icon "button" at bounding box center [1505, 37] width 9 height 9
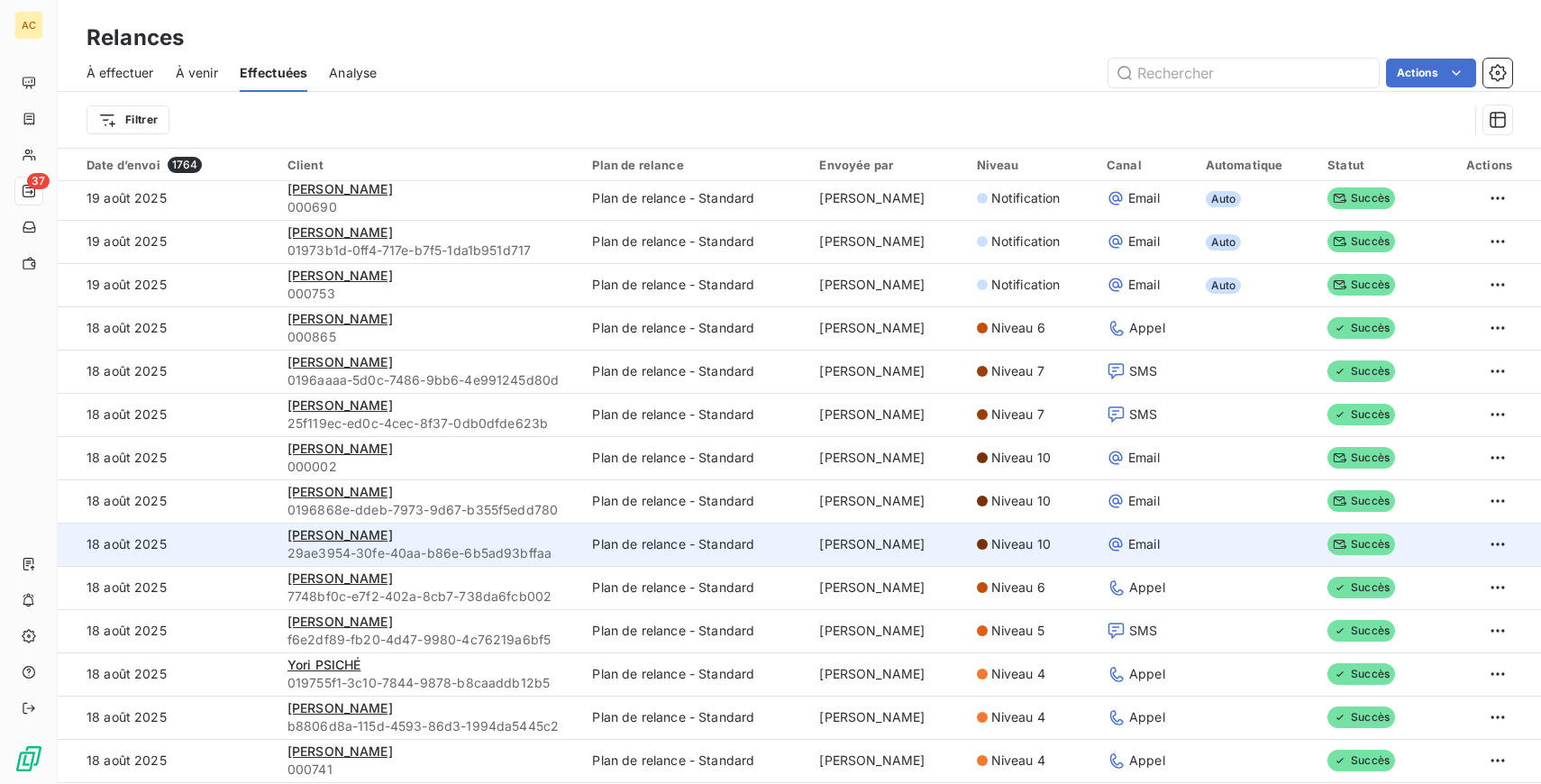
click at [1016, 539] on span "Niveau 10" at bounding box center [1020, 544] width 59 height 18
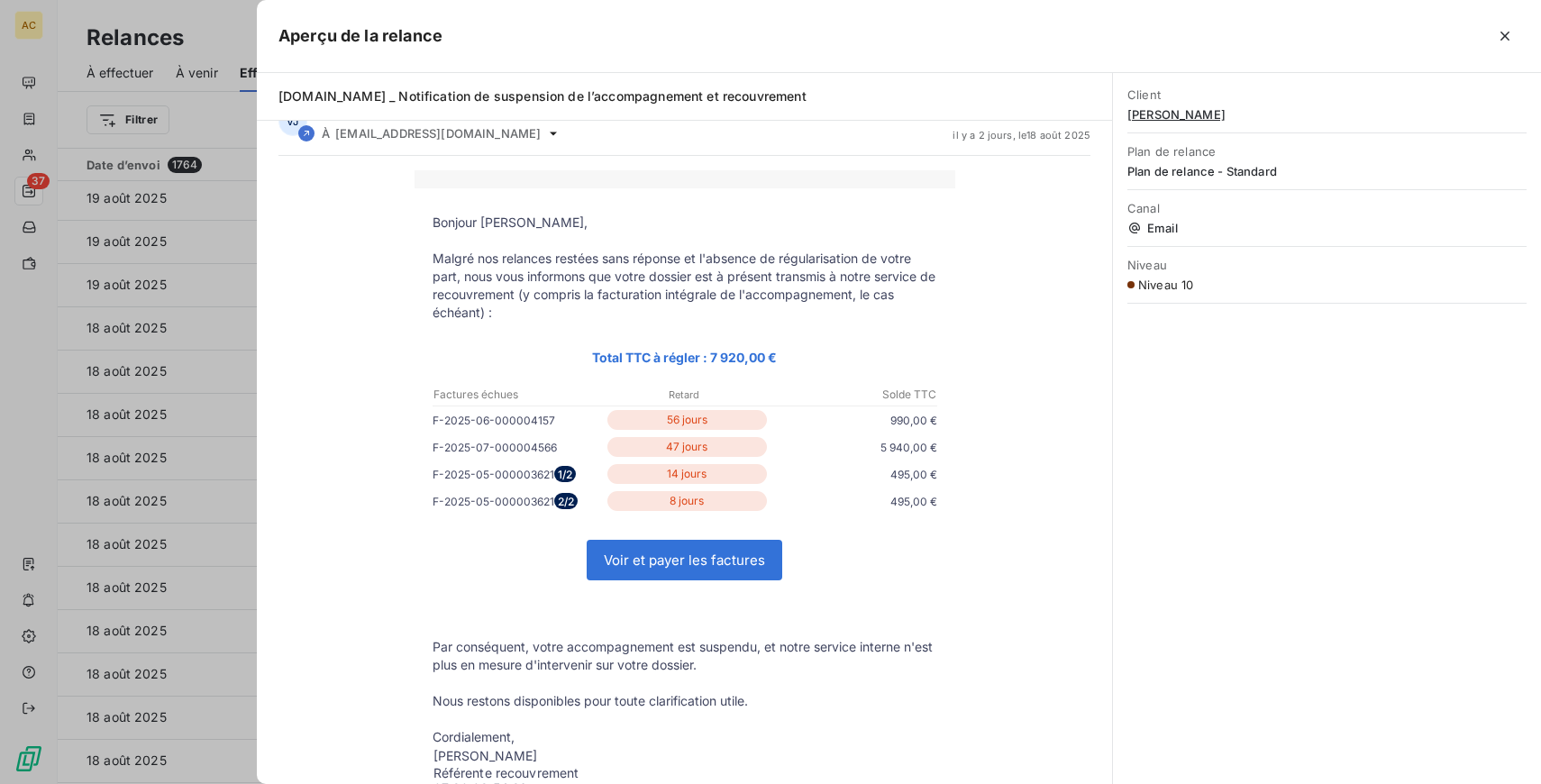
scroll to position [0, 0]
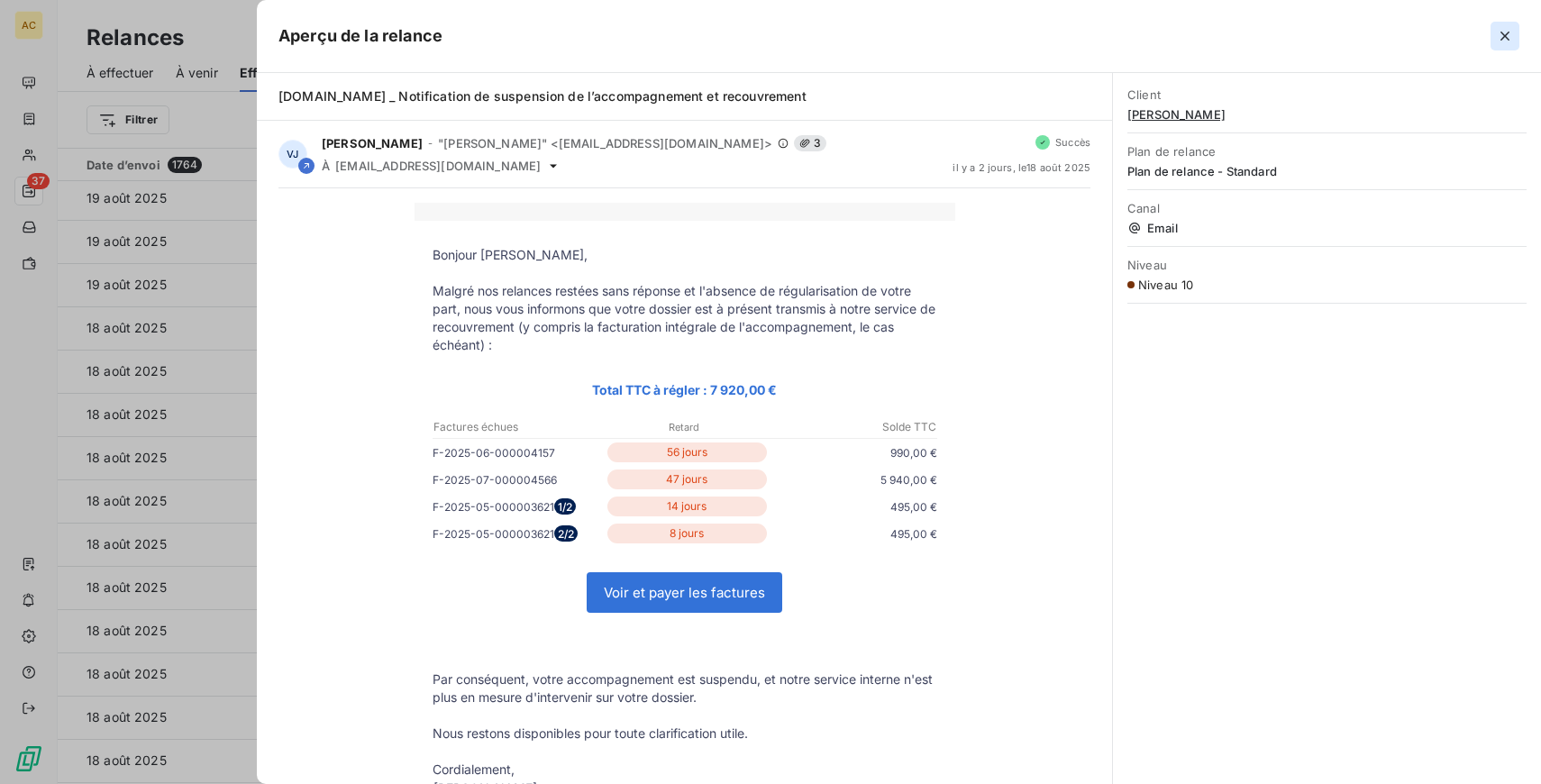
click at [1505, 29] on icon "button" at bounding box center [1504, 36] width 18 height 18
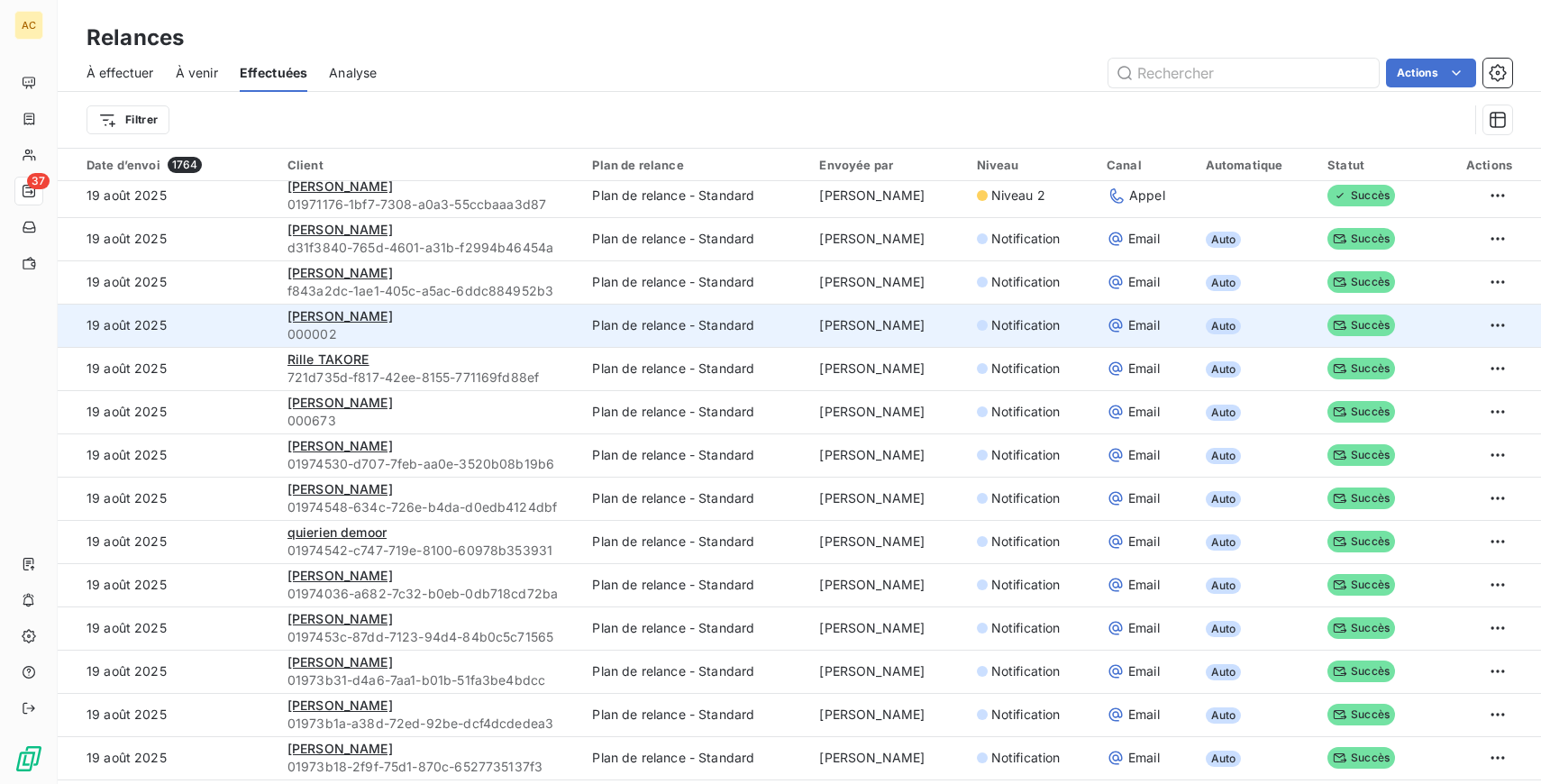
scroll to position [1768, 0]
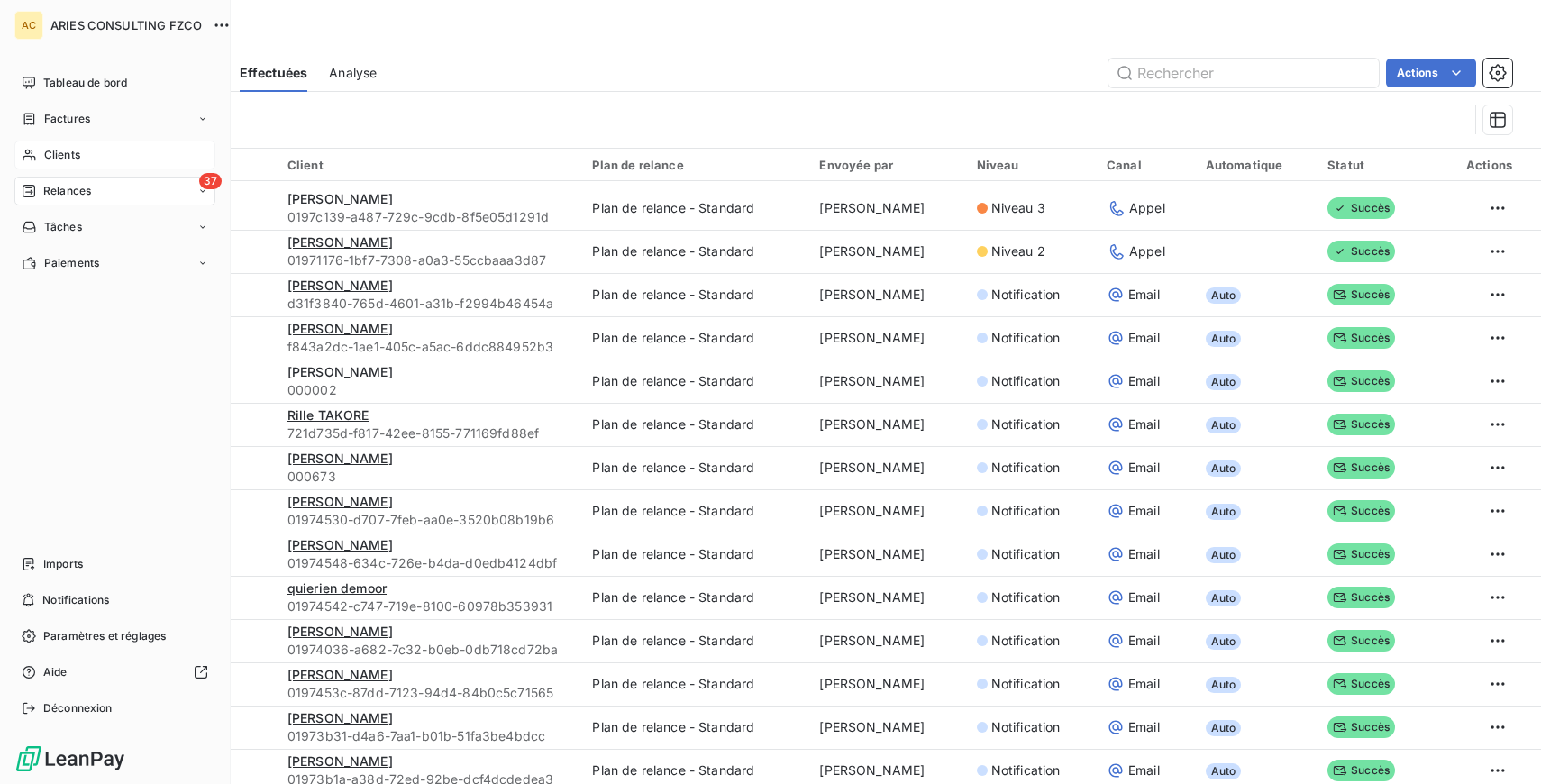
click at [36, 152] on icon at bounding box center [29, 154] width 15 height 14
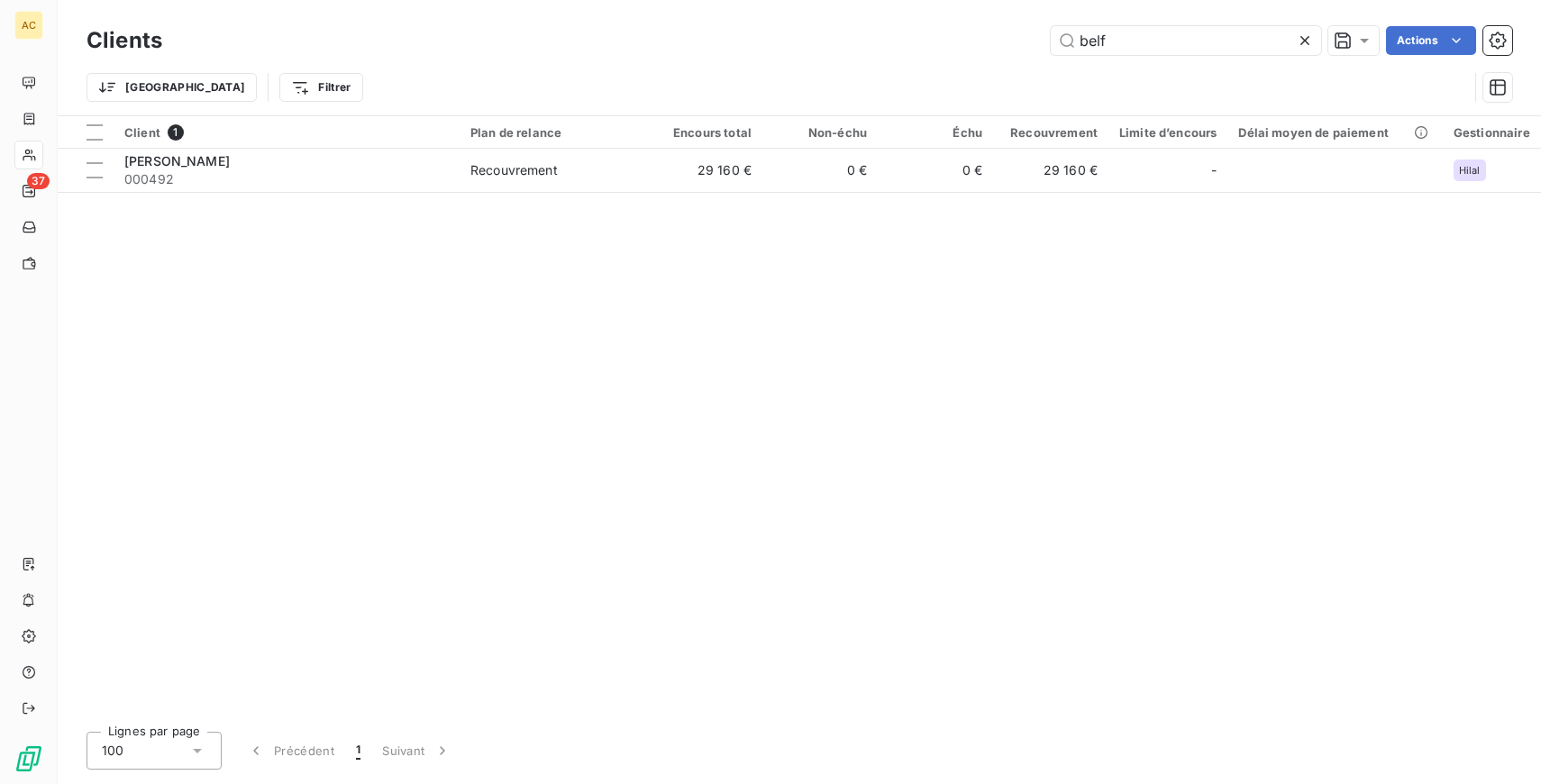
click at [1307, 37] on icon at bounding box center [1304, 40] width 18 height 18
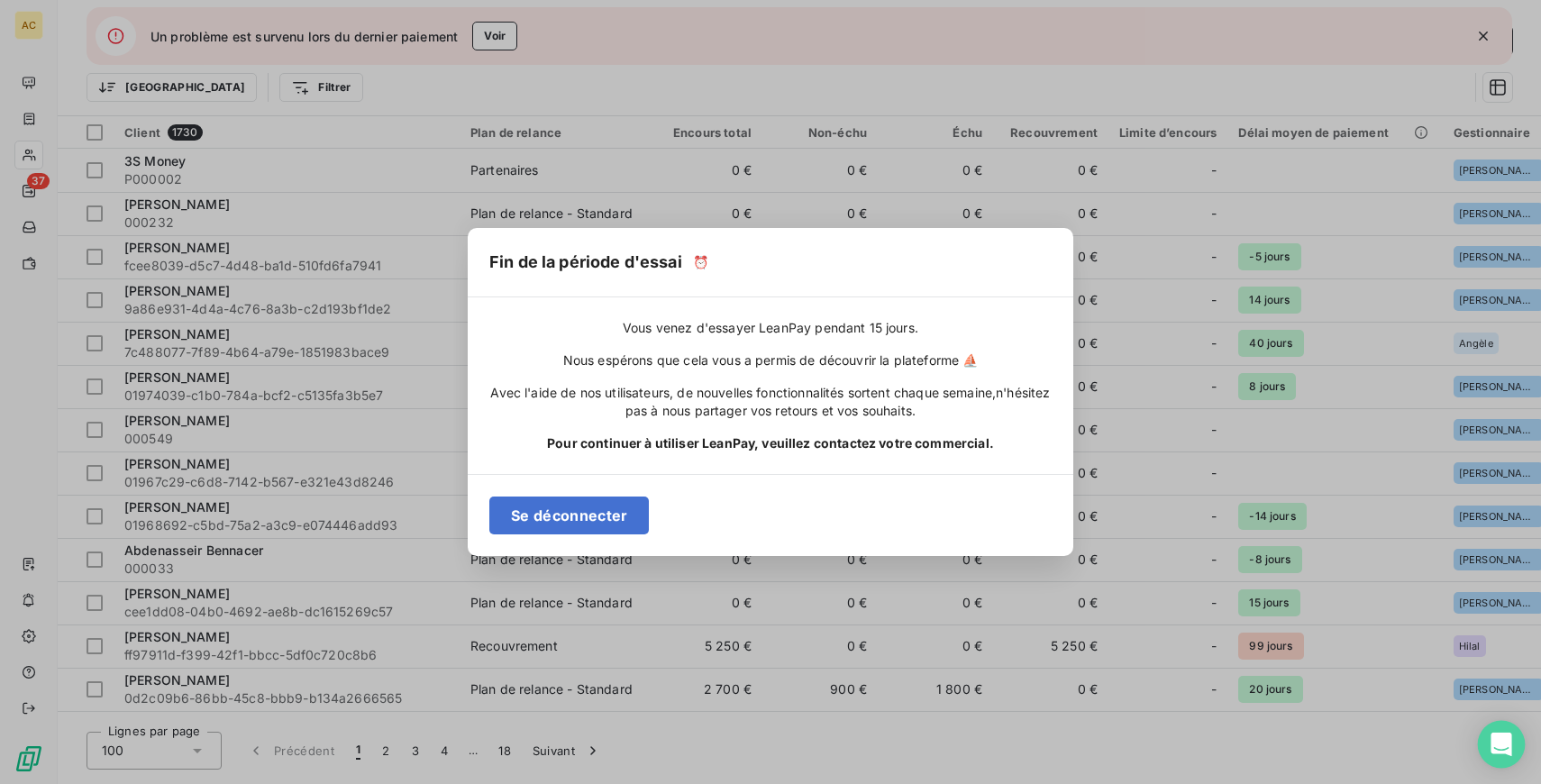
click at [1509, 746] on icon "Open Intercom Messenger" at bounding box center [1501, 744] width 23 height 23
click at [476, 32] on div "Fin de la période d'essai ⏰ Vous venez d'essayer LeanPay pendant 15 jours. Nous…" at bounding box center [770, 392] width 1541 height 784
click at [501, 34] on div "Fin de la période d'essai ⏰ Vous venez d'essayer LeanPay pendant 15 jours. Nous…" at bounding box center [770, 392] width 1541 height 784
click at [578, 510] on button "Se déconnecter" at bounding box center [569, 515] width 160 height 38
